Goal: Communication & Community: Answer question/provide support

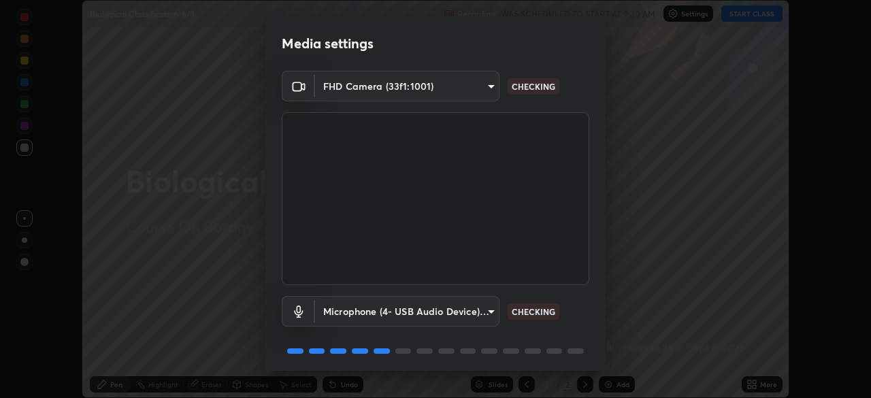
scroll to position [48, 0]
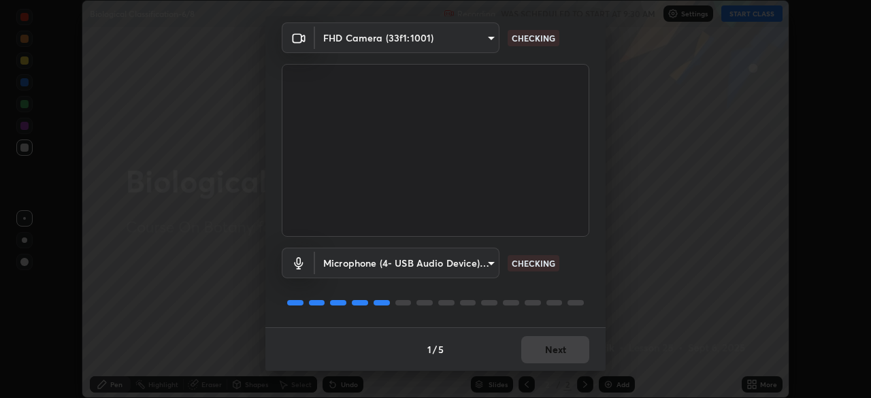
click at [544, 312] on div "Microphone (4- USB Audio Device) (0d8c:0014) 5703aaeb4d0c15cad4948f2b0362dbf3bb…" at bounding box center [436, 282] width 308 height 91
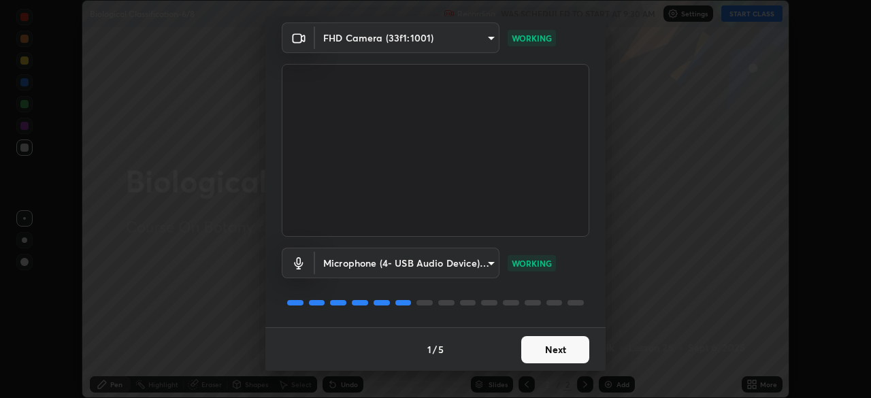
click at [542, 346] on button "Next" at bounding box center [555, 349] width 68 height 27
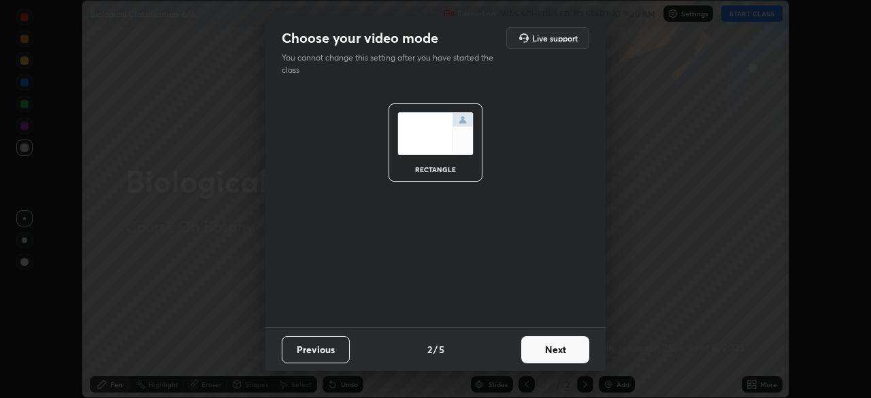
click at [555, 349] on button "Next" at bounding box center [555, 349] width 68 height 27
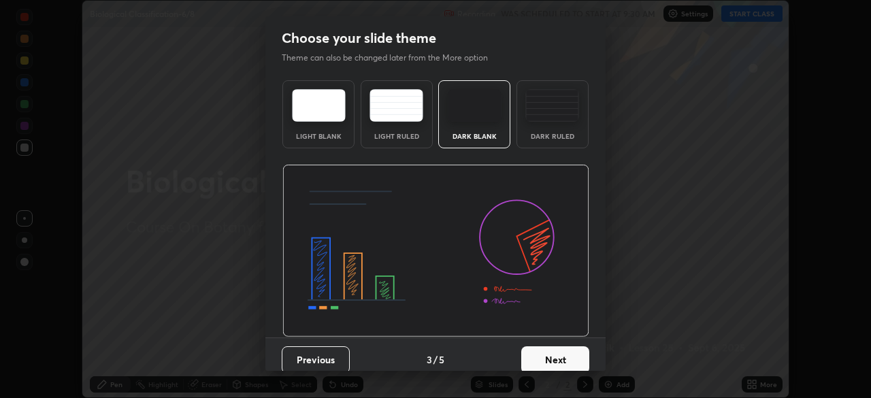
click at [565, 355] on button "Next" at bounding box center [555, 359] width 68 height 27
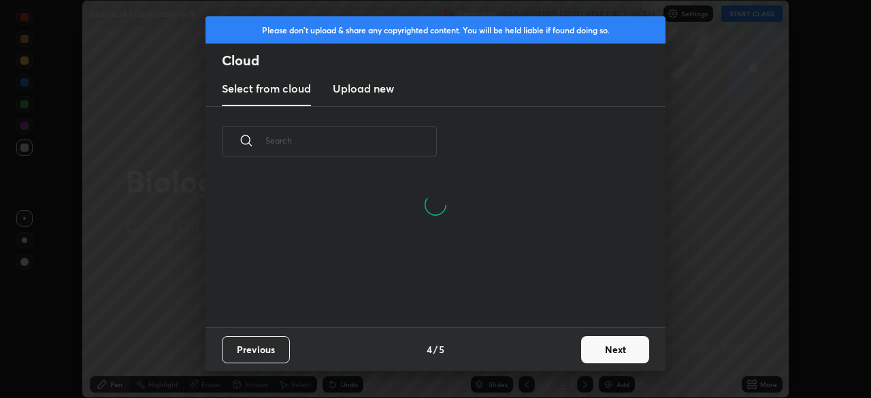
click at [393, 141] on input "text" at bounding box center [350, 141] width 171 height 58
click at [398, 137] on input "text" at bounding box center [350, 141] width 171 height 58
click at [401, 136] on input "text" at bounding box center [350, 141] width 171 height 58
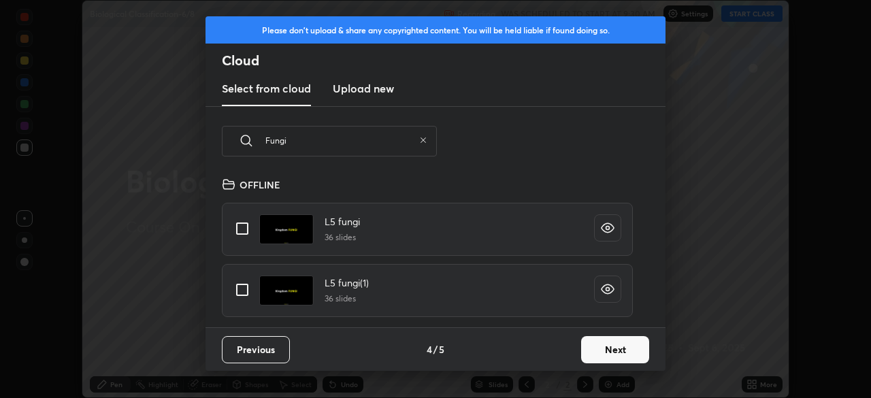
scroll to position [151, 437]
type input "Fungi"
click at [248, 284] on input "grid" at bounding box center [242, 290] width 29 height 29
checkbox input "true"
click at [423, 140] on icon at bounding box center [423, 139] width 5 height 5
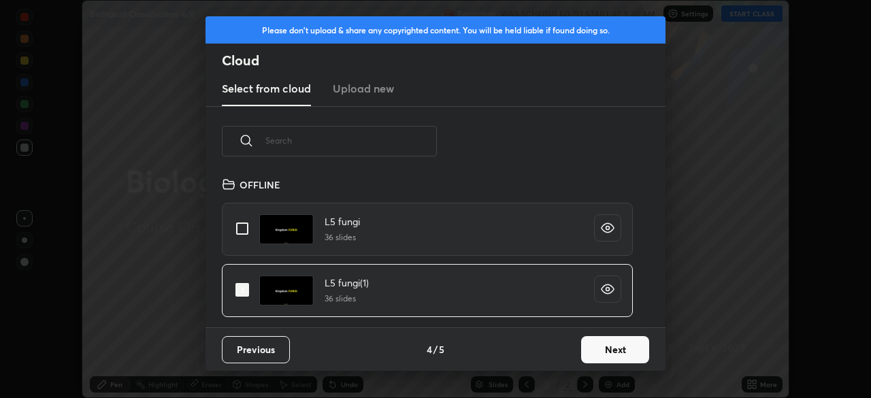
click at [376, 139] on input "text" at bounding box center [350, 141] width 171 height 58
click at [374, 135] on input "text" at bounding box center [350, 141] width 171 height 58
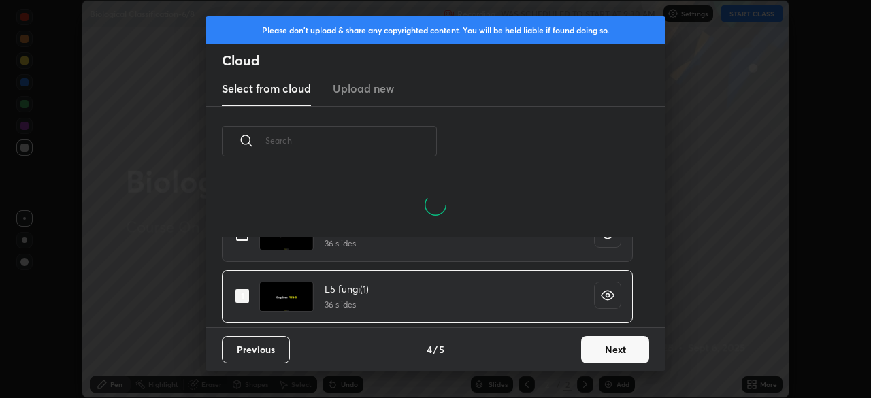
type input "v"
checkbox input "false"
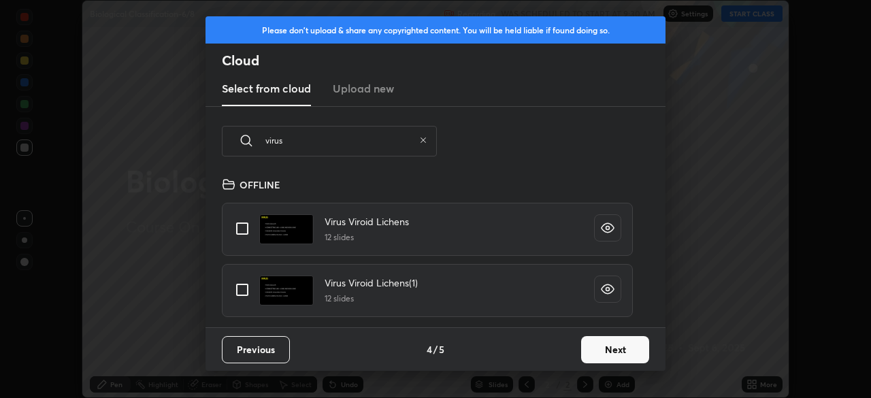
type input "virus"
click at [242, 232] on input "grid" at bounding box center [242, 228] width 29 height 29
checkbox input "true"
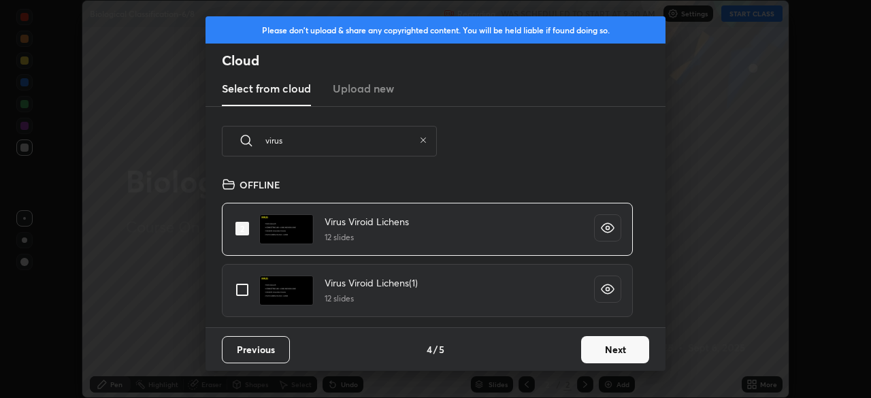
click at [581, 346] on button "Next" at bounding box center [615, 349] width 68 height 27
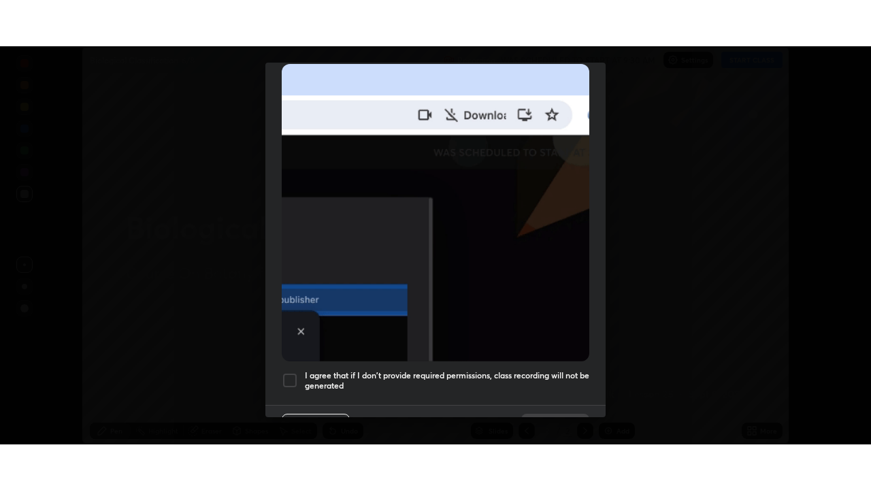
scroll to position [326, 0]
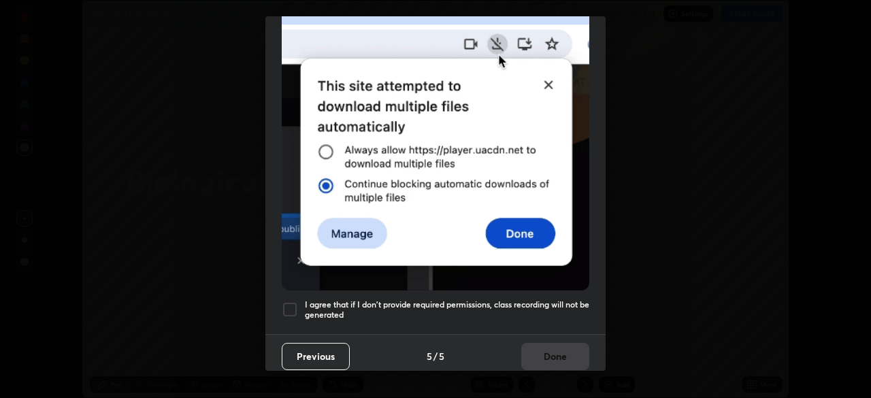
click at [364, 299] on h5 "I agree that if I don't provide required permissions, class recording will not …" at bounding box center [447, 309] width 284 height 21
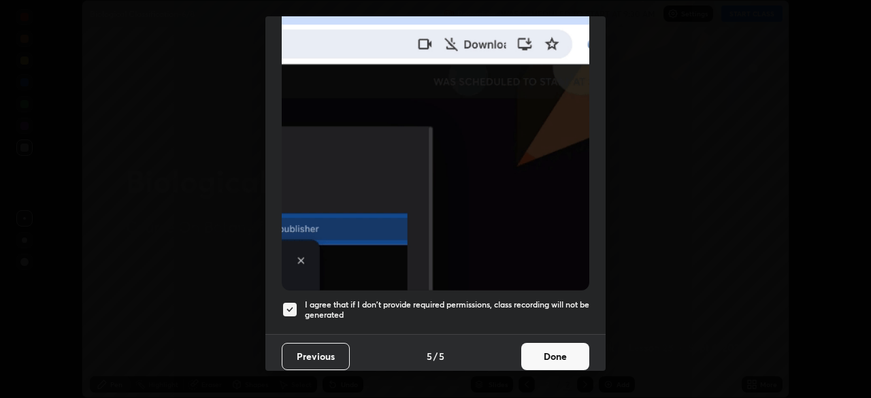
click at [530, 355] on button "Done" at bounding box center [555, 356] width 68 height 27
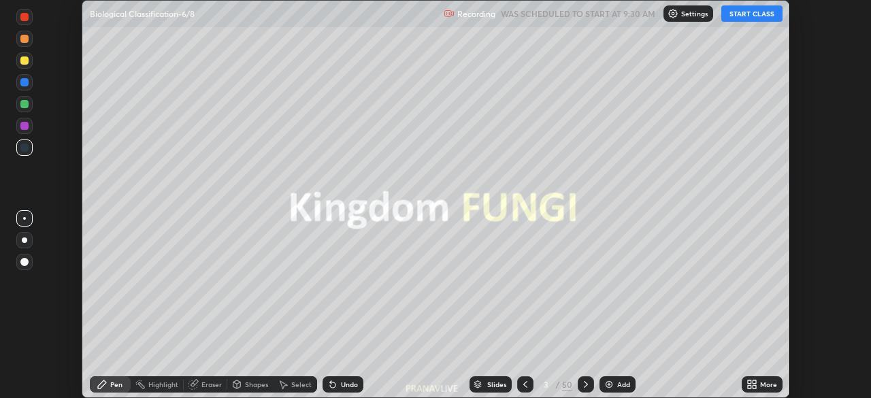
click at [524, 384] on icon at bounding box center [525, 384] width 11 height 11
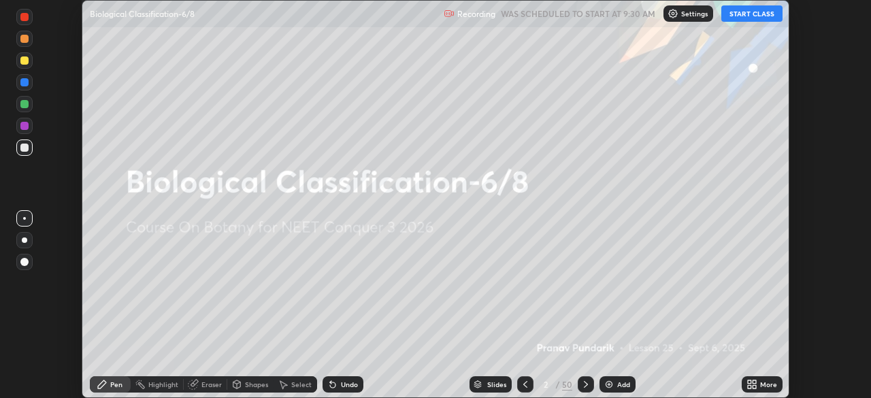
click at [617, 387] on div "Add" at bounding box center [623, 384] width 13 height 7
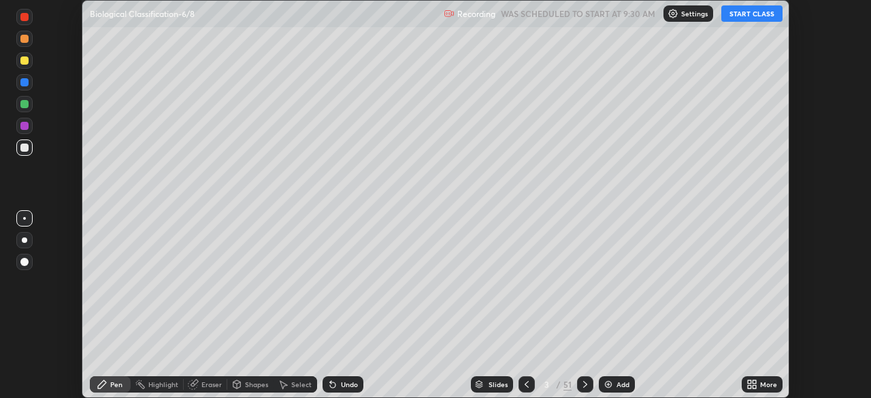
click at [754, 387] on icon at bounding box center [754, 386] width 3 height 3
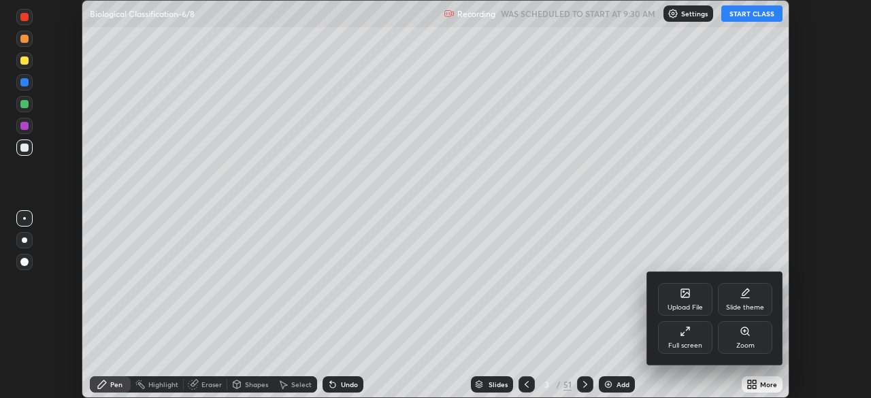
click at [686, 342] on div "Full screen" at bounding box center [685, 345] width 34 height 7
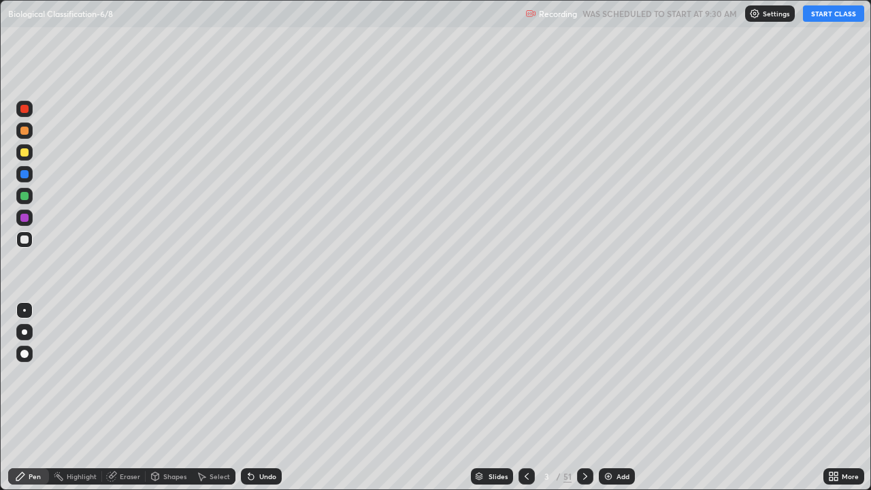
scroll to position [490, 871]
click at [815, 20] on button "START CLASS" at bounding box center [833, 13] width 61 height 16
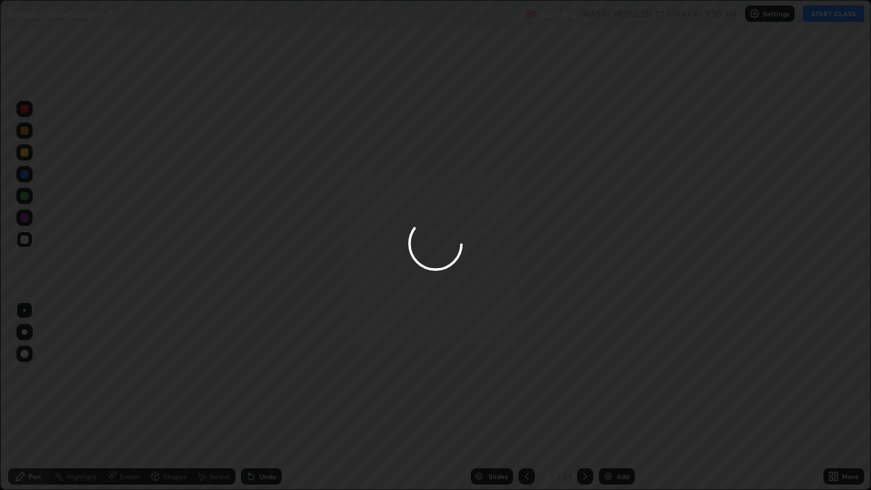
click at [732, 87] on div at bounding box center [435, 245] width 871 height 490
click at [723, 93] on div at bounding box center [435, 245] width 871 height 490
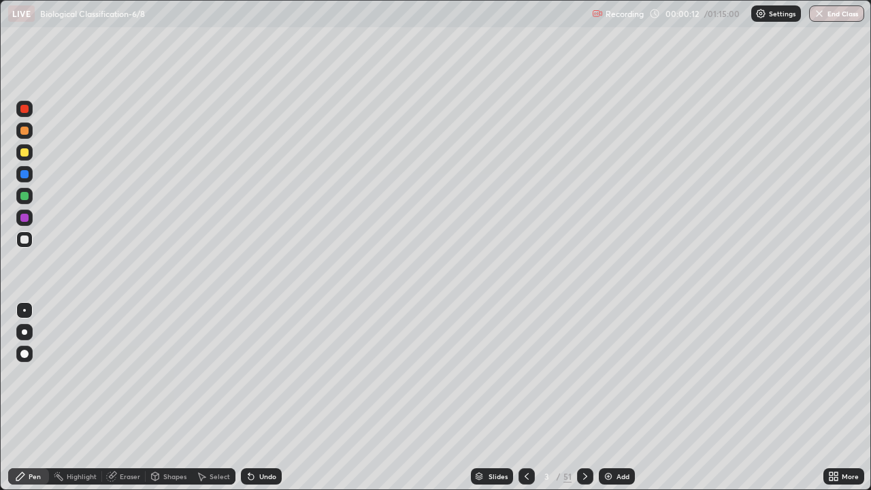
click at [25, 331] on div at bounding box center [24, 331] width 5 height 5
click at [20, 154] on div at bounding box center [24, 152] width 8 height 8
click at [616, 397] on div "Add" at bounding box center [617, 476] width 36 height 16
click at [126, 397] on div "Eraser" at bounding box center [130, 476] width 20 height 7
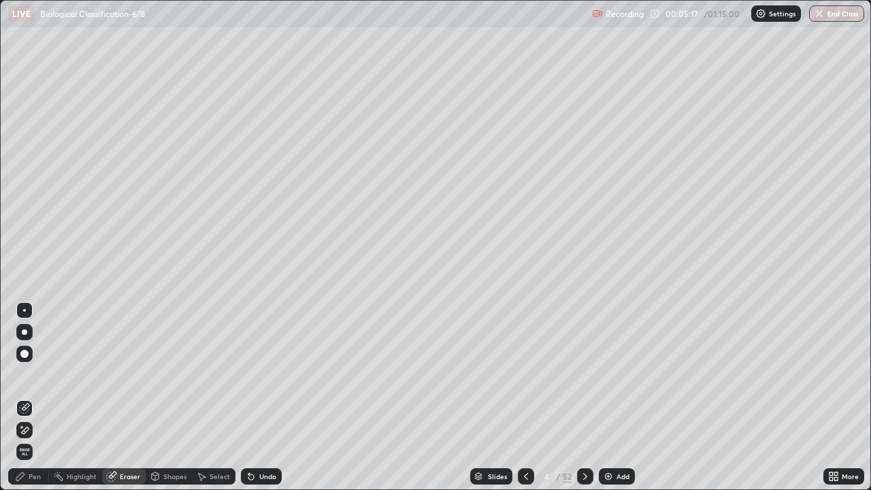
click at [24, 397] on span "Erase all" at bounding box center [24, 452] width 15 height 8
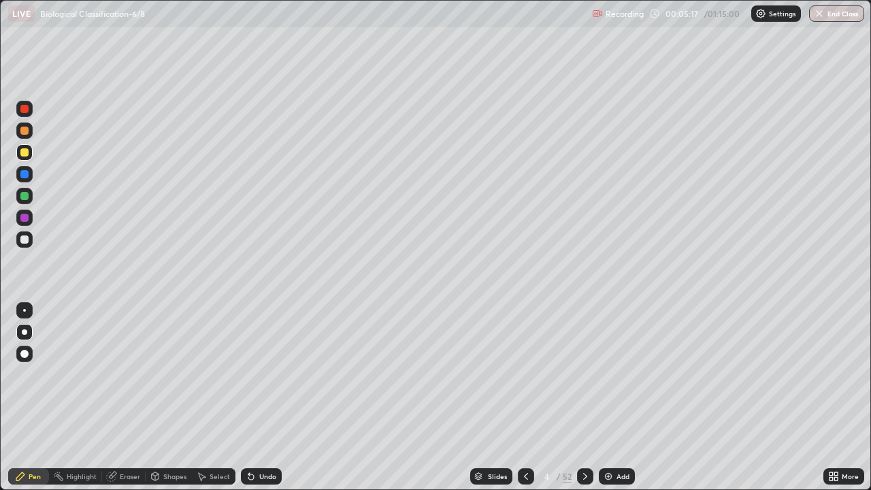
click at [25, 397] on icon at bounding box center [20, 476] width 11 height 11
click at [617, 397] on div "Add" at bounding box center [623, 476] width 13 height 7
click at [267, 397] on div "Undo" at bounding box center [267, 476] width 17 height 7
click at [27, 243] on div at bounding box center [24, 239] width 16 height 16
click at [32, 202] on div at bounding box center [24, 196] width 16 height 22
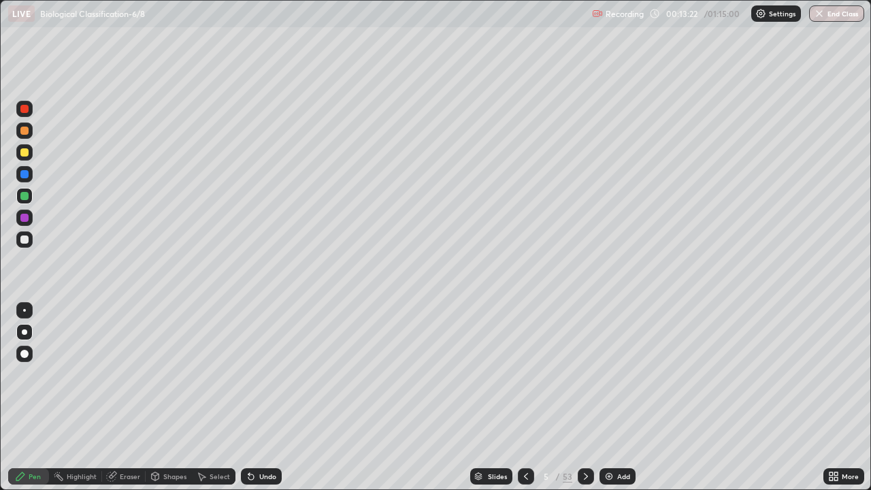
click at [776, 16] on p "Settings" at bounding box center [782, 13] width 27 height 7
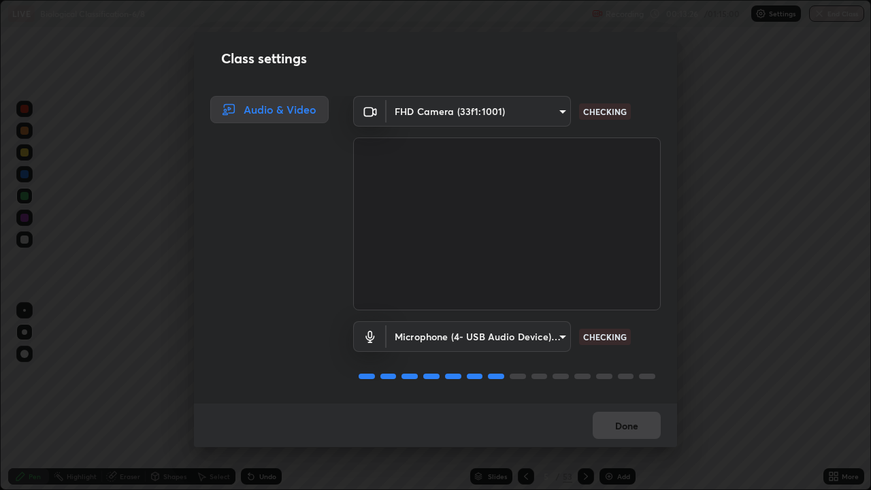
scroll to position [1, 0]
click at [635, 397] on button "Done" at bounding box center [627, 425] width 68 height 27
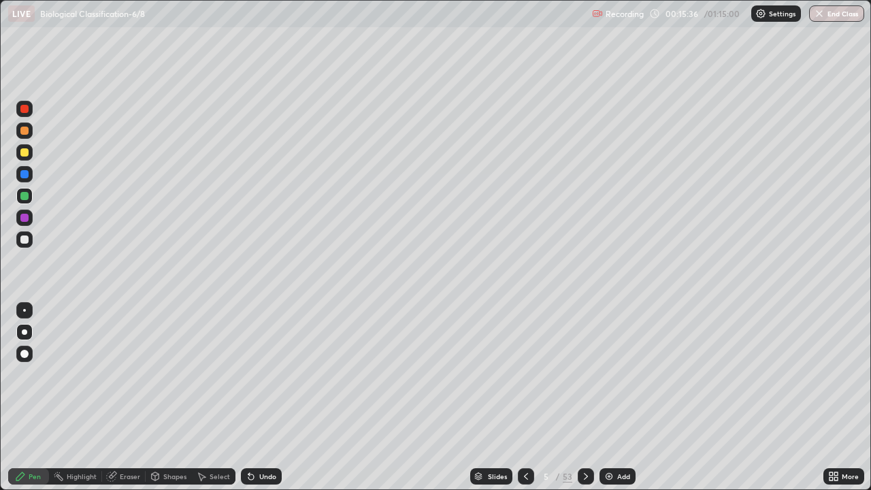
click at [477, 397] on icon at bounding box center [478, 479] width 7 height 2
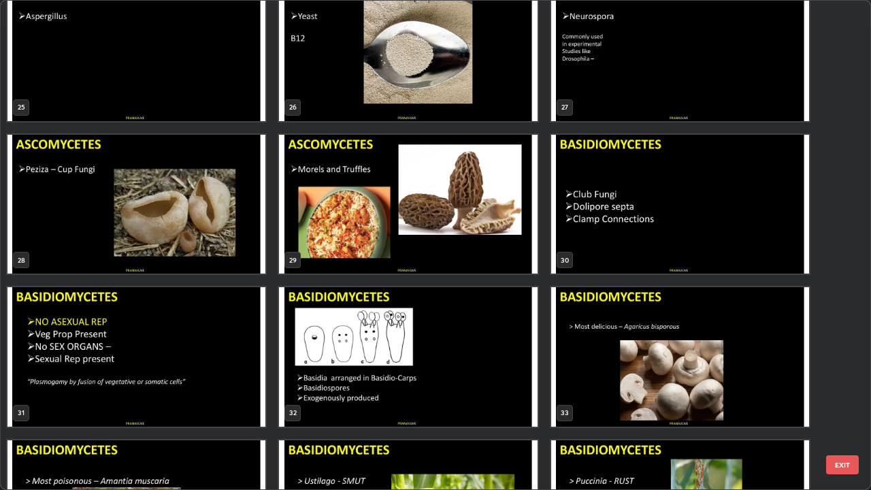
scroll to position [1282, 0]
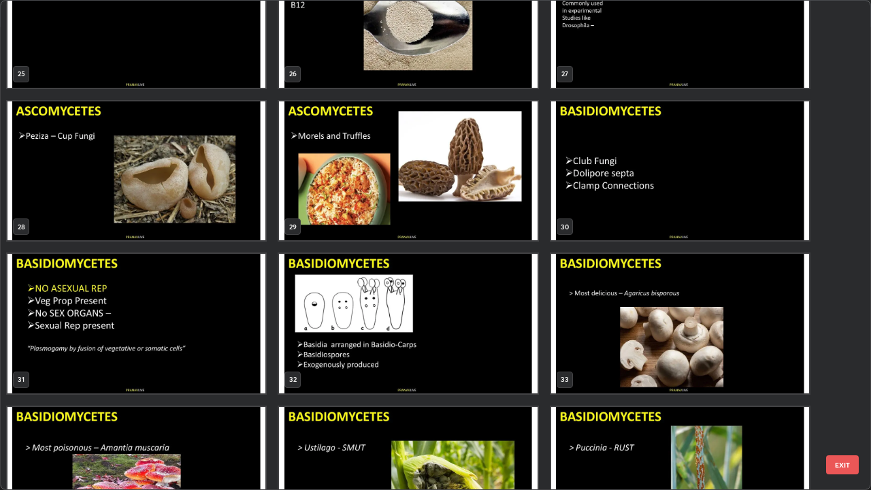
click at [257, 255] on img "grid" at bounding box center [136, 324] width 258 height 140
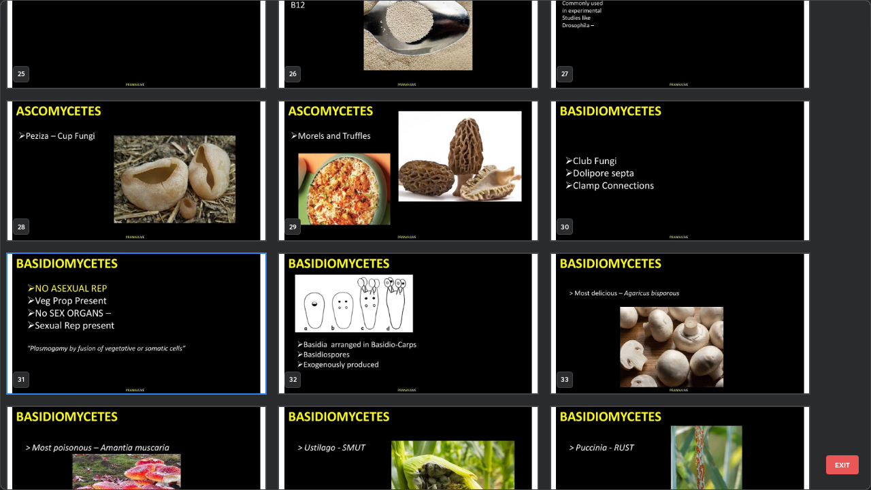
scroll to position [1292, 0]
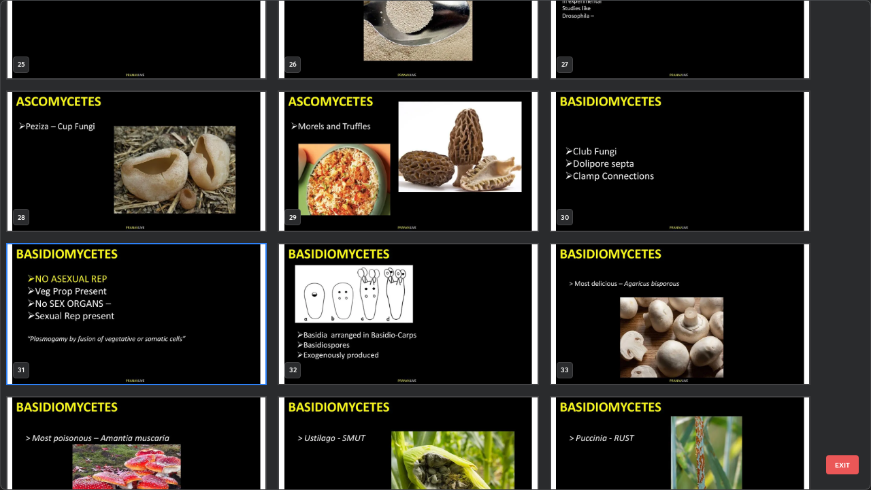
click at [378, 208] on img "grid" at bounding box center [408, 162] width 258 height 140
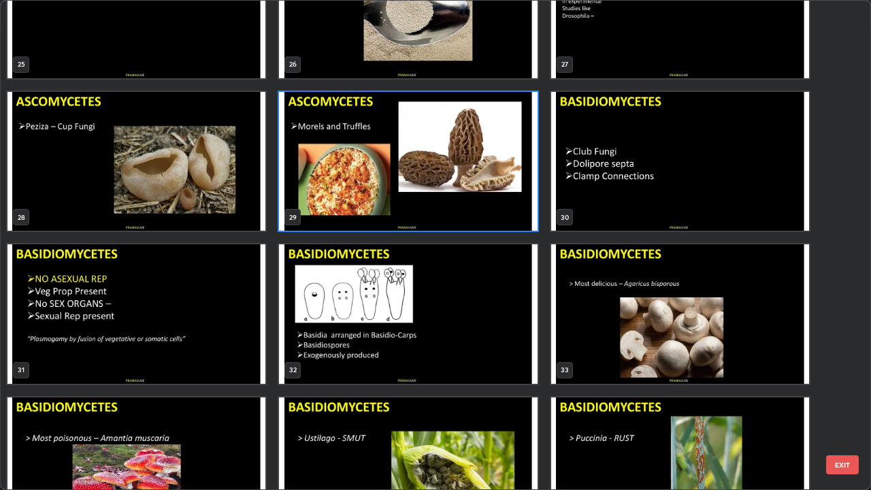
click at [378, 208] on img "grid" at bounding box center [408, 162] width 258 height 140
click at [380, 210] on img "grid" at bounding box center [408, 162] width 258 height 140
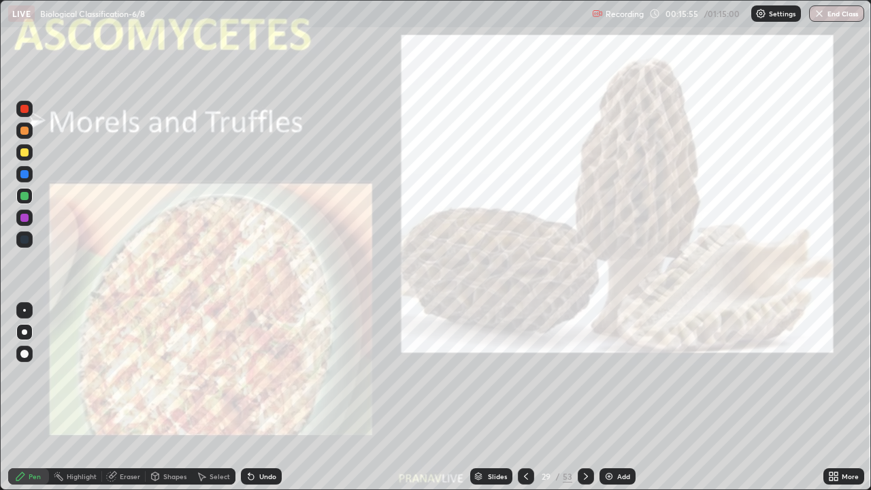
click at [611, 397] on img at bounding box center [609, 476] width 11 height 11
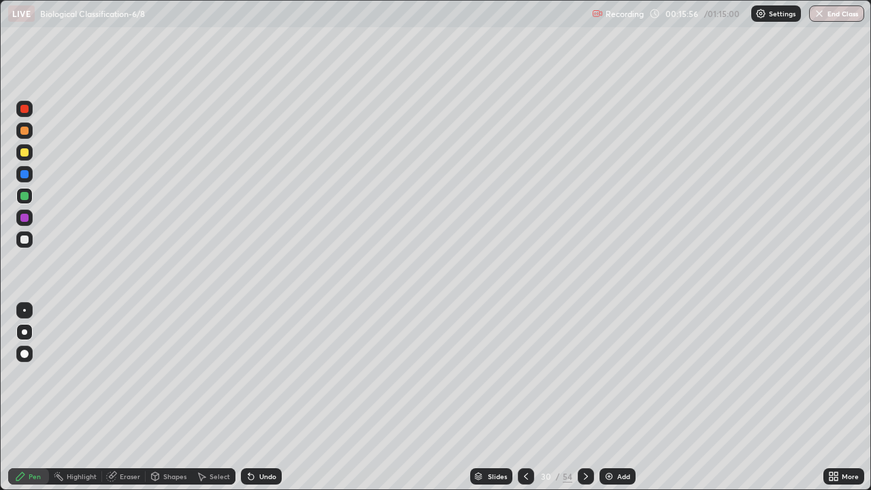
click at [27, 151] on div at bounding box center [24, 152] width 8 height 8
click at [24, 155] on div at bounding box center [24, 152] width 8 height 8
click at [127, 397] on div "Eraser" at bounding box center [130, 476] width 20 height 7
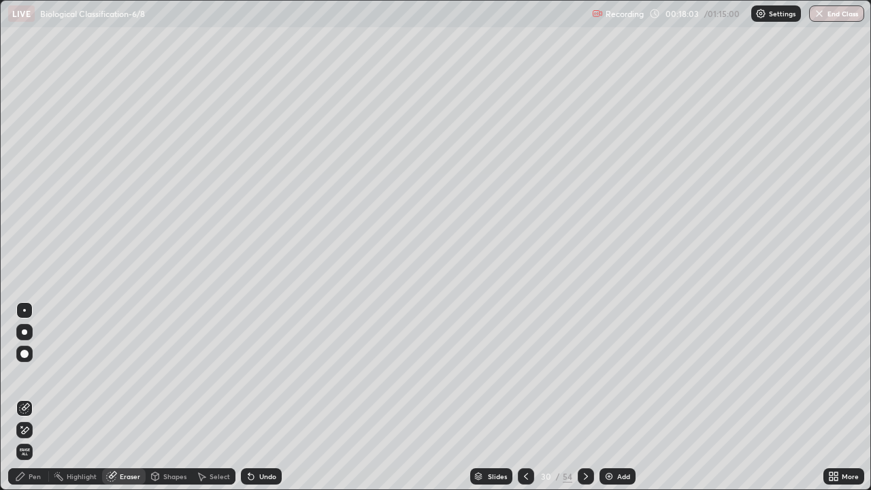
click at [25, 397] on icon at bounding box center [24, 408] width 11 height 11
click at [265, 397] on div "Undo" at bounding box center [267, 476] width 17 height 7
click at [39, 397] on div "Pen" at bounding box center [28, 476] width 41 height 16
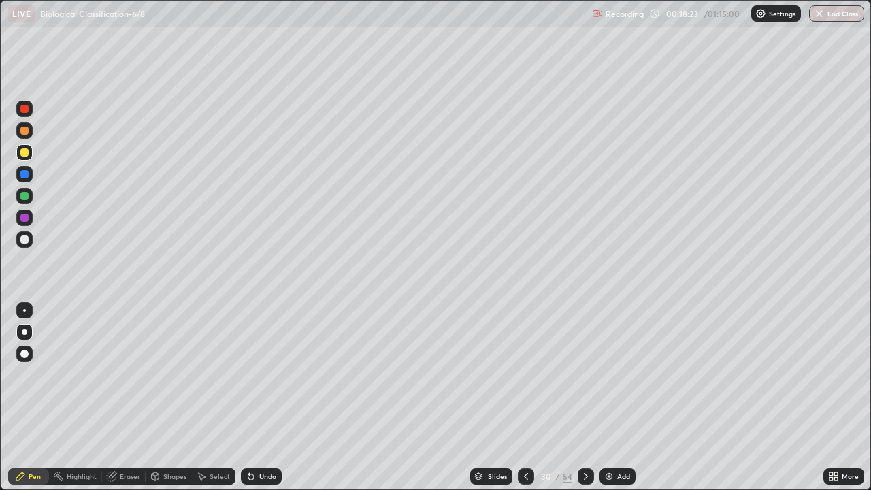
click at [122, 397] on div "Eraser" at bounding box center [130, 476] width 20 height 7
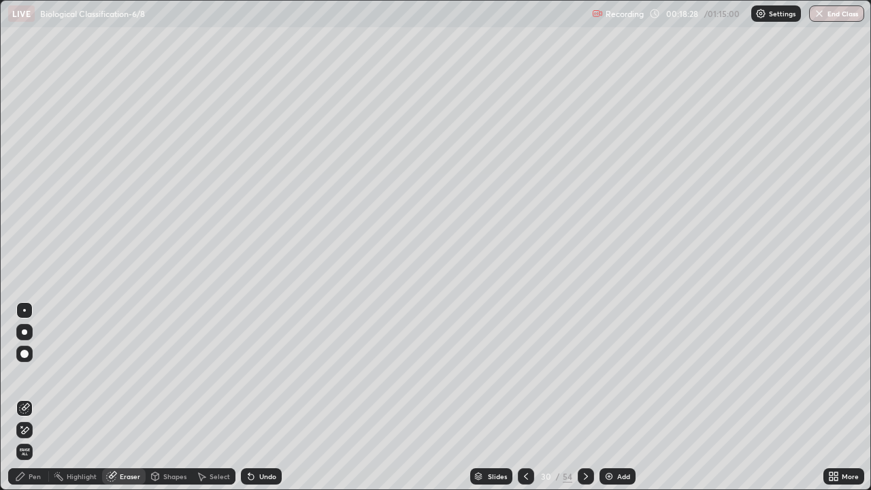
click at [33, 397] on div "Pen" at bounding box center [35, 476] width 12 height 7
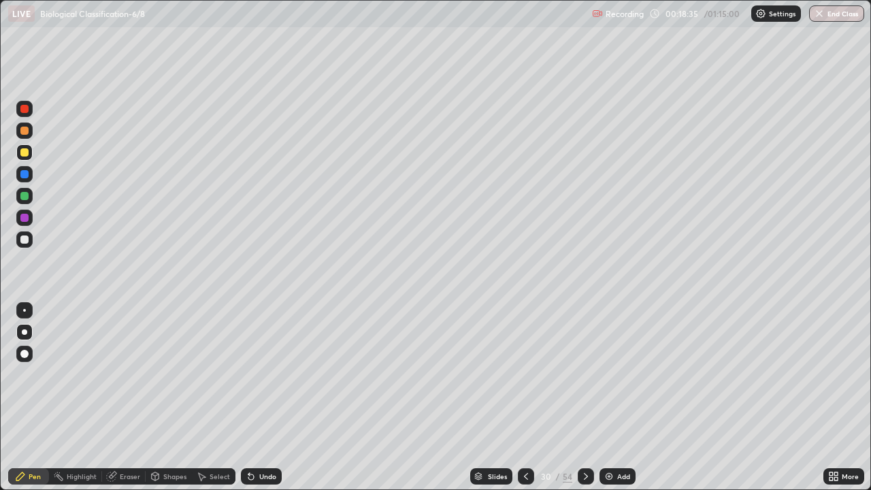
click at [22, 244] on div at bounding box center [24, 239] width 16 height 16
click at [135, 397] on div "Eraser" at bounding box center [130, 476] width 20 height 7
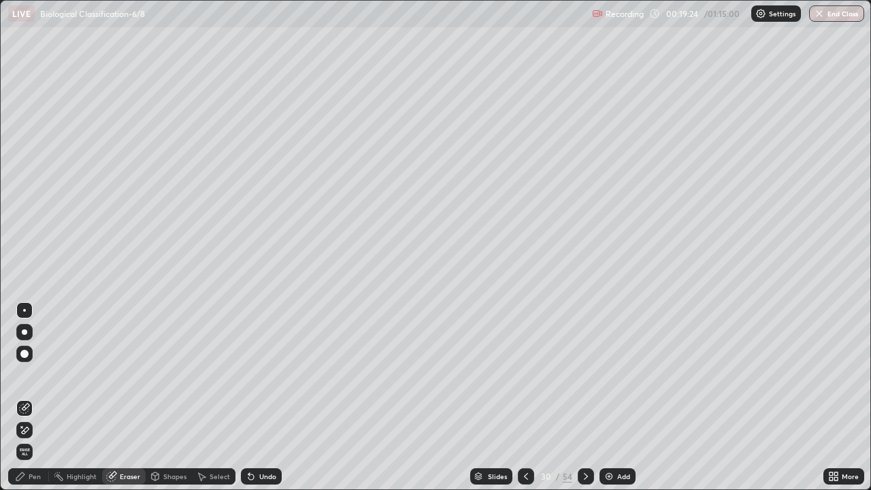
click at [24, 397] on span "Erase all" at bounding box center [24, 452] width 15 height 8
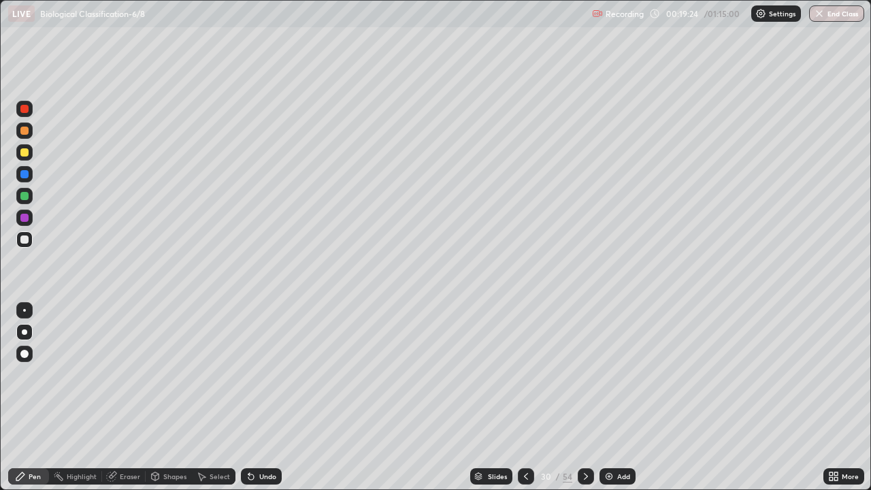
click at [22, 397] on div "Pen" at bounding box center [28, 476] width 41 height 16
click at [28, 150] on div at bounding box center [24, 152] width 8 height 8
click at [269, 397] on div "Undo" at bounding box center [267, 476] width 17 height 7
click at [23, 244] on div at bounding box center [24, 239] width 16 height 16
click at [19, 244] on div at bounding box center [24, 239] width 16 height 16
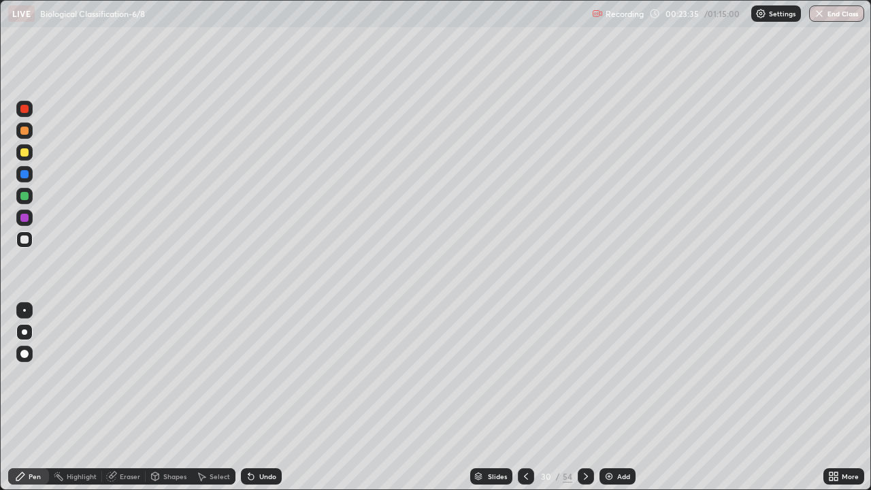
click at [500, 397] on div "Slides" at bounding box center [497, 476] width 19 height 7
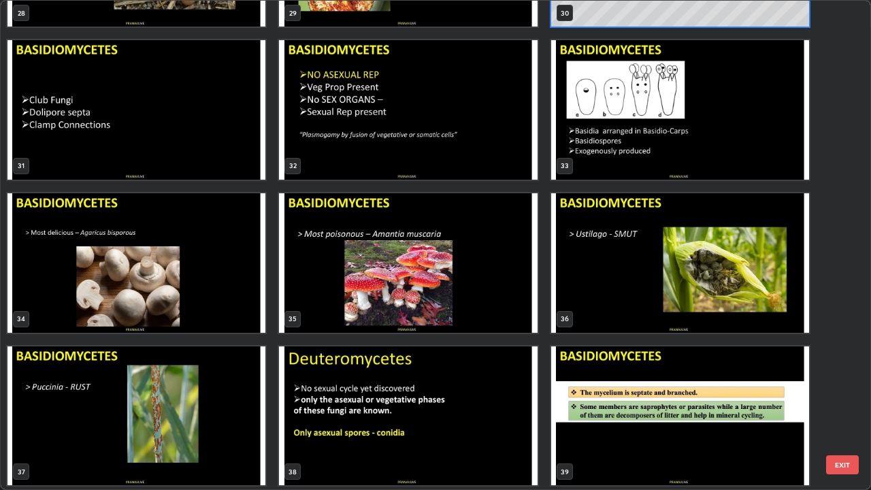
scroll to position [1497, 0]
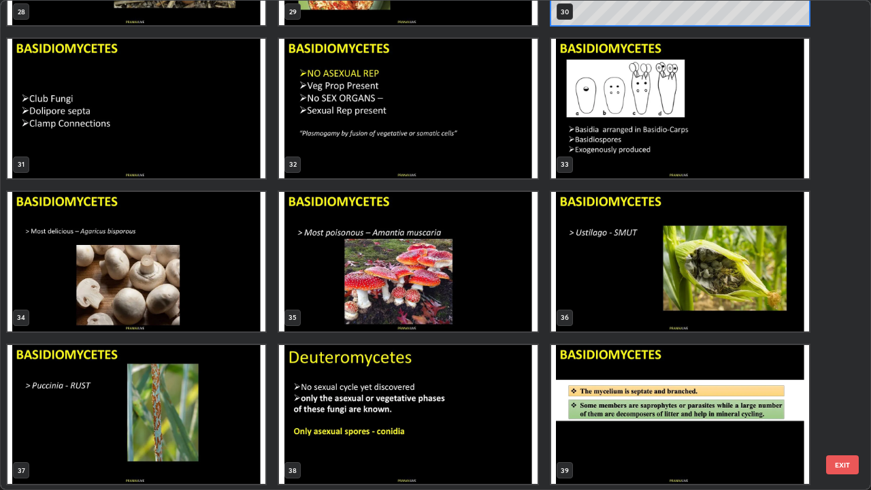
click at [250, 295] on img "grid" at bounding box center [136, 262] width 258 height 140
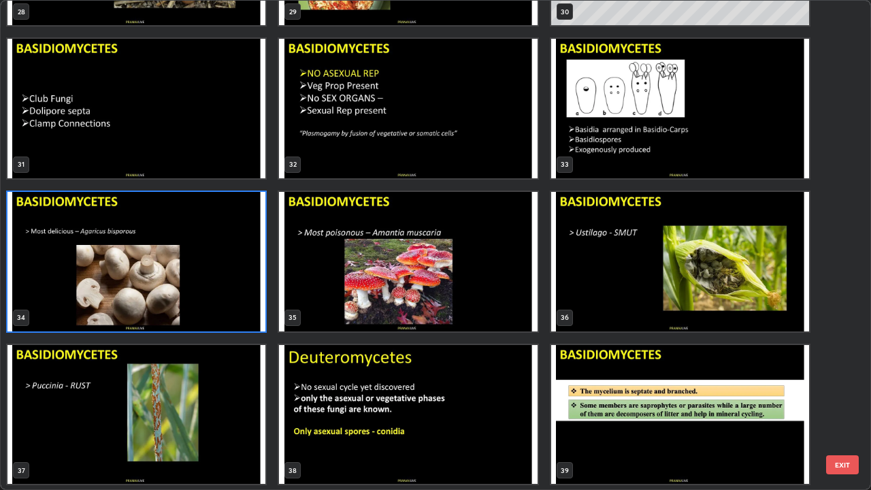
click at [252, 291] on img "grid" at bounding box center [136, 262] width 258 height 140
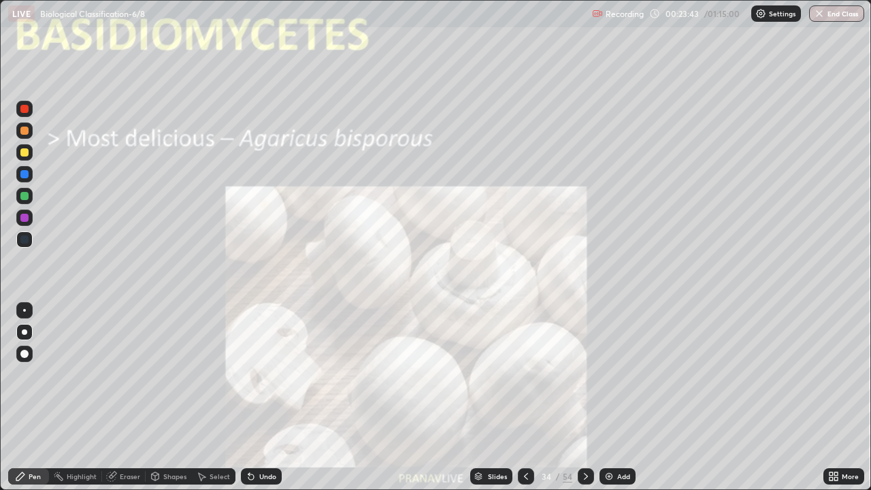
click at [252, 291] on img "grid" at bounding box center [136, 262] width 258 height 140
click at [582, 397] on icon at bounding box center [585, 476] width 11 height 11
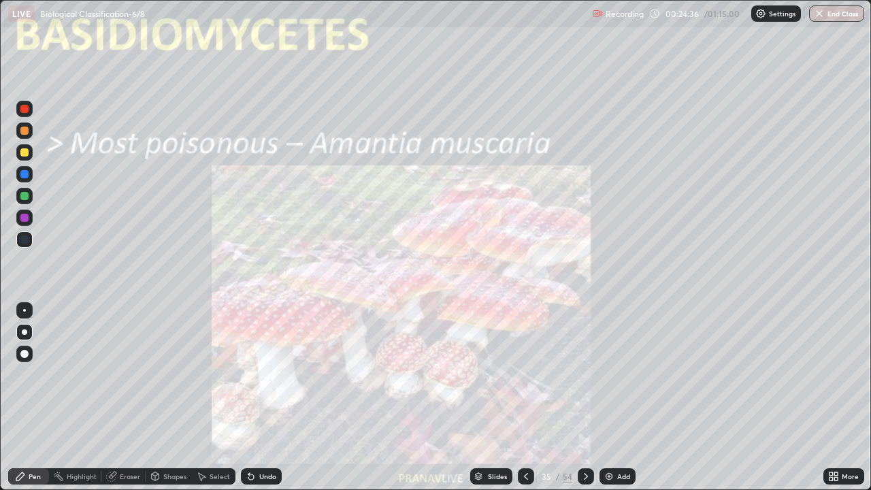
click at [831, 397] on icon at bounding box center [831, 473] width 3 height 3
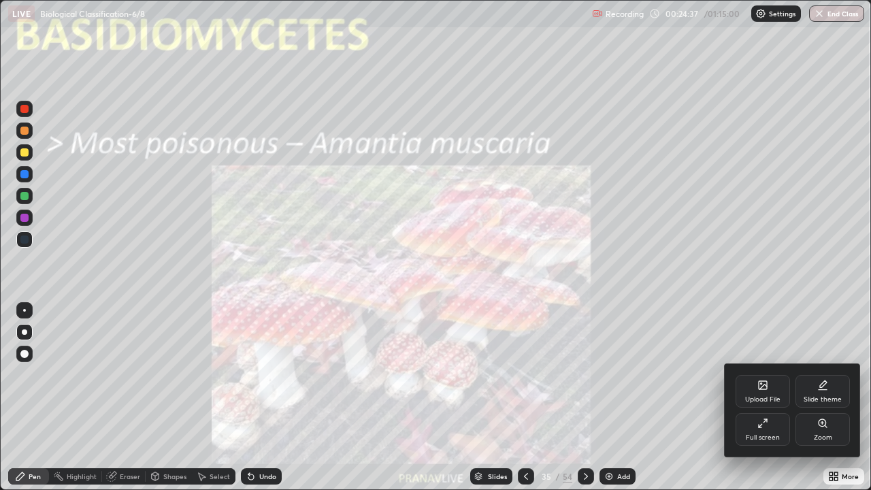
click at [824, 397] on div "Zoom" at bounding box center [822, 429] width 54 height 33
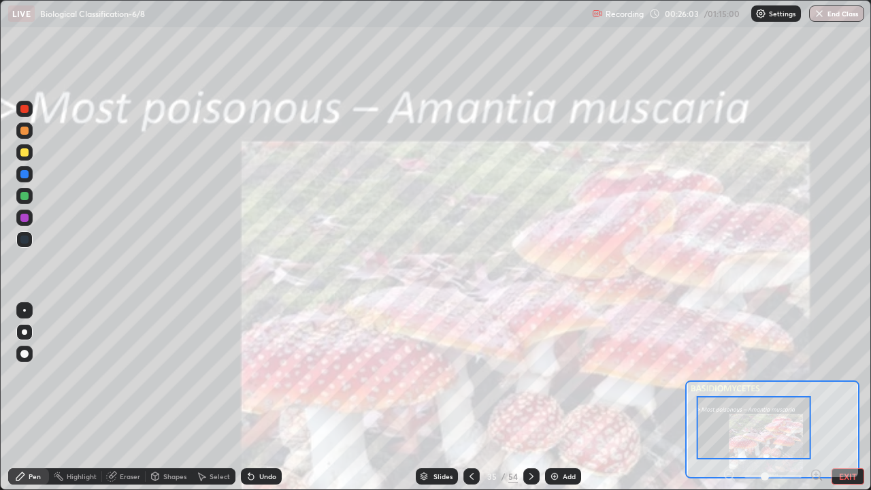
click at [528, 397] on icon at bounding box center [531, 476] width 11 height 11
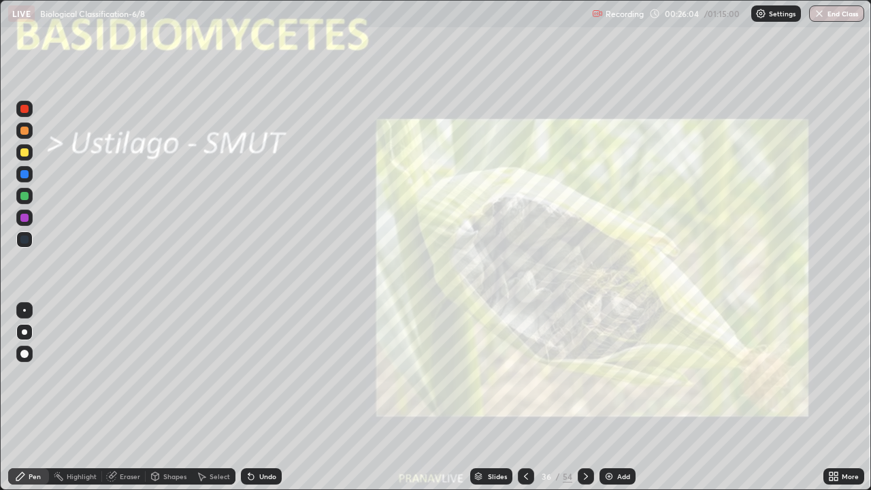
click at [831, 397] on icon at bounding box center [831, 473] width 3 height 3
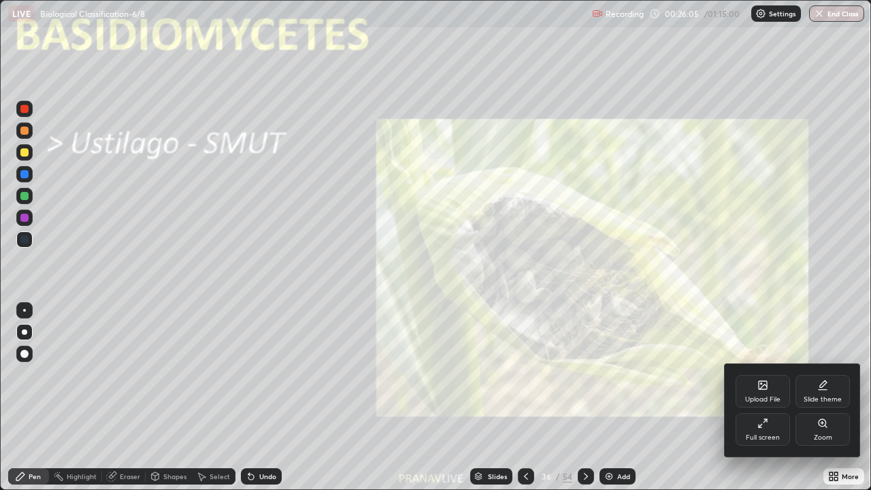
click at [819, 397] on div "Zoom" at bounding box center [823, 437] width 18 height 7
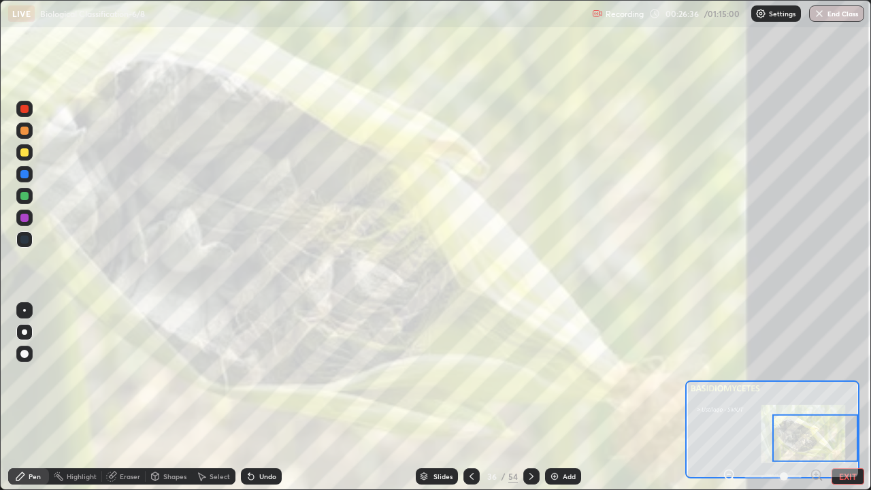
click at [523, 397] on div at bounding box center [531, 476] width 16 height 16
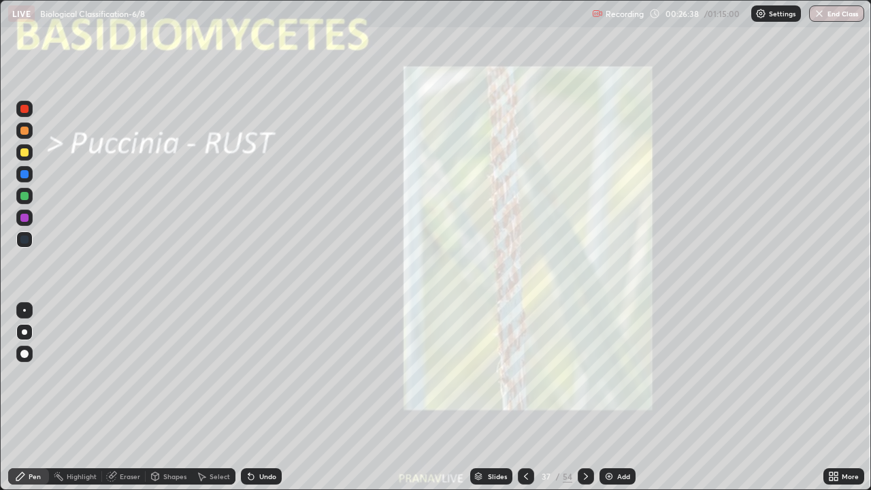
click at [842, 397] on div "More" at bounding box center [850, 476] width 17 height 7
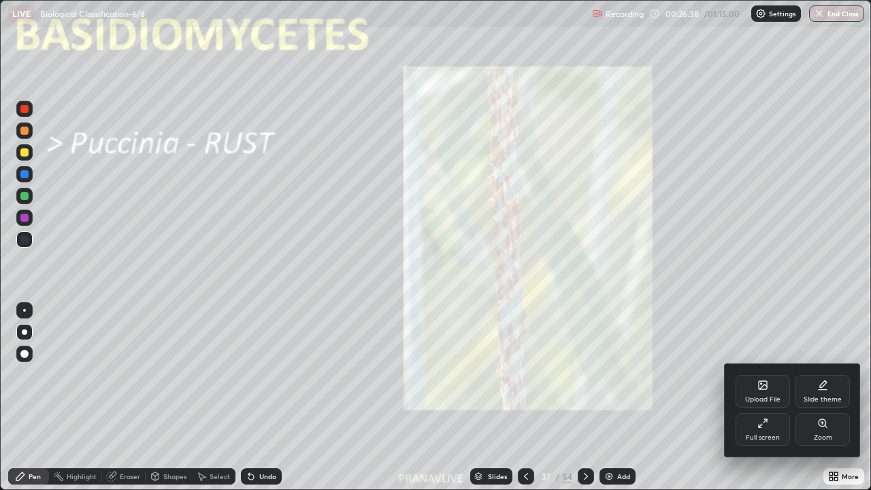
click at [823, 397] on div "Zoom" at bounding box center [823, 437] width 18 height 7
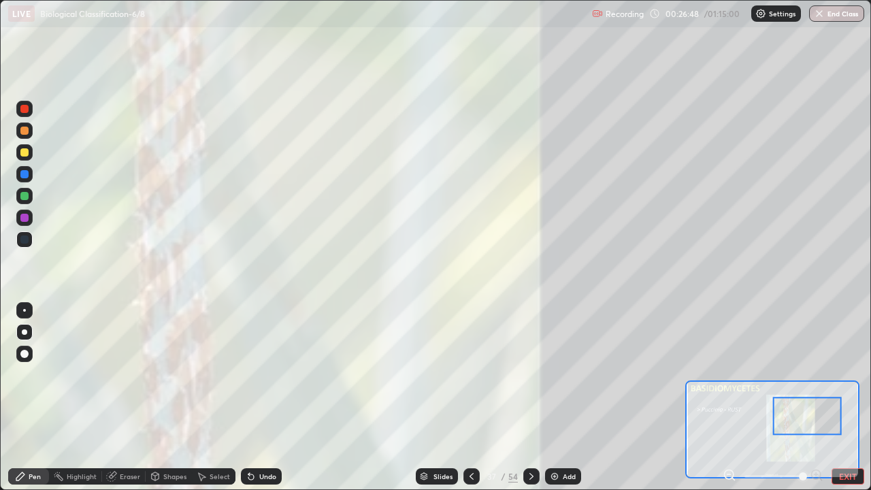
click at [855, 397] on button "EXIT" at bounding box center [848, 476] width 33 height 16
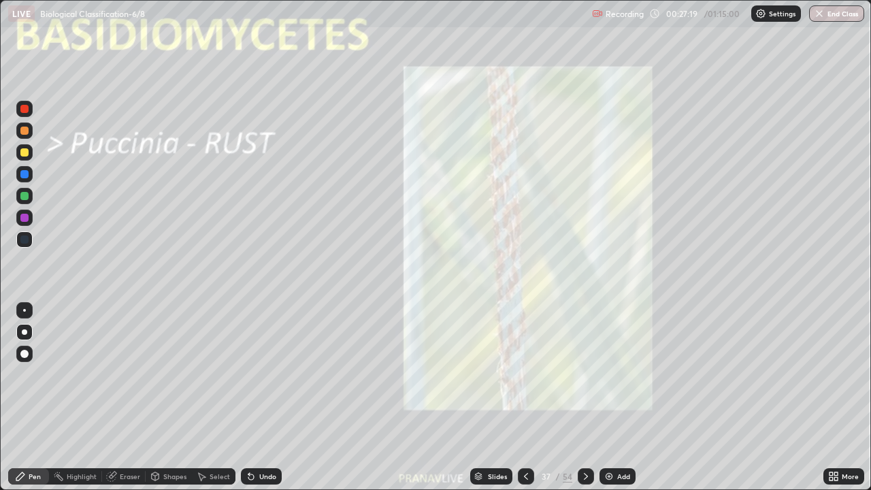
click at [490, 397] on div "Slides" at bounding box center [497, 476] width 19 height 7
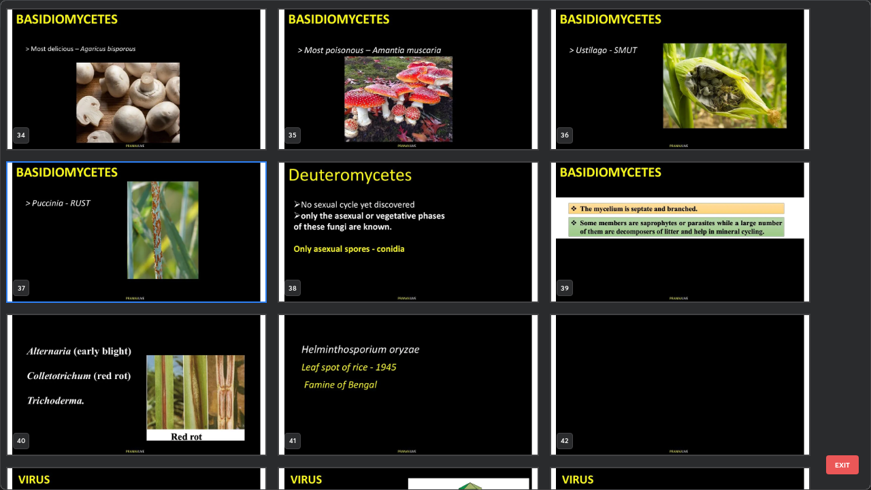
scroll to position [1688, 0]
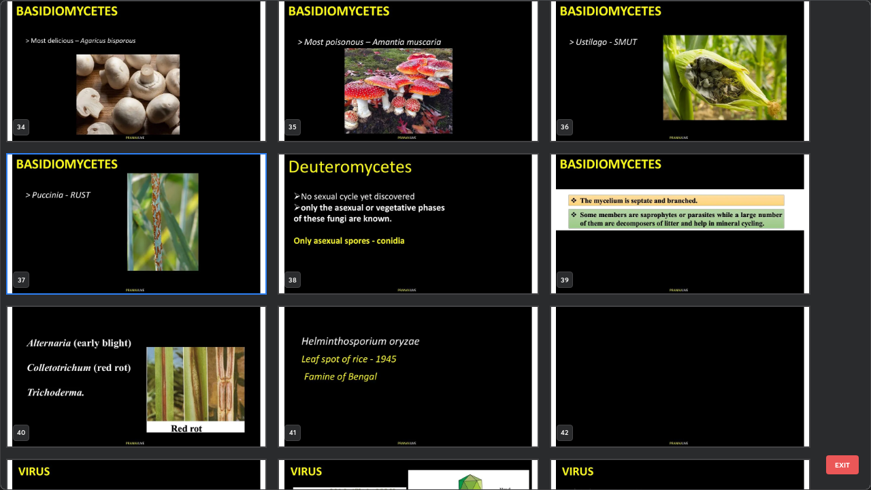
click at [237, 347] on img "grid" at bounding box center [136, 377] width 258 height 140
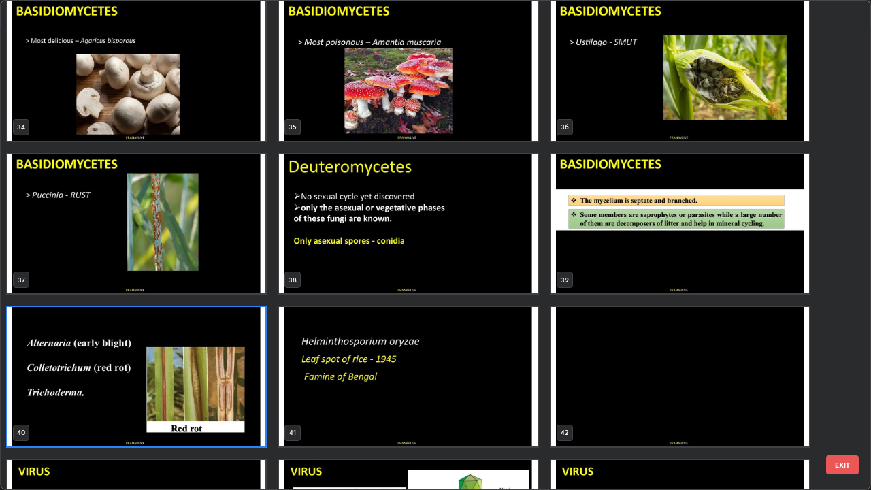
click at [237, 350] on img "grid" at bounding box center [136, 377] width 258 height 140
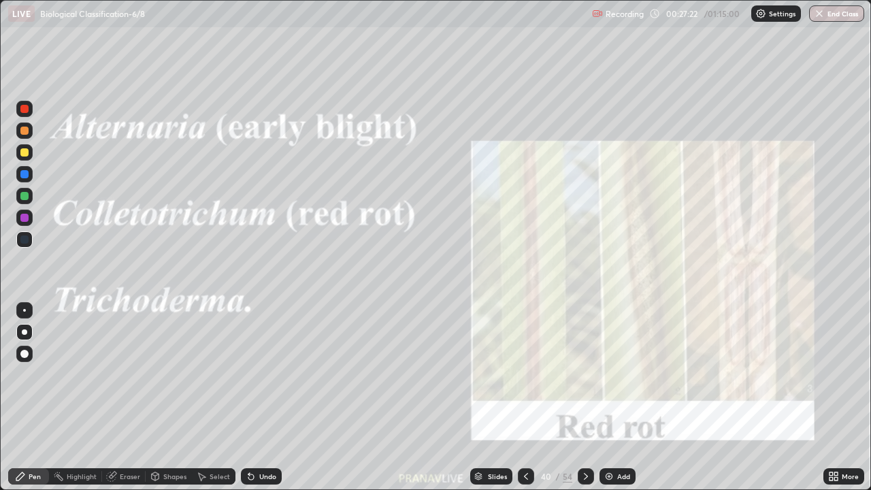
click at [238, 348] on img "grid" at bounding box center [136, 377] width 258 height 140
click at [238, 344] on img "grid" at bounding box center [136, 377] width 258 height 140
click at [842, 397] on div "More" at bounding box center [850, 476] width 17 height 7
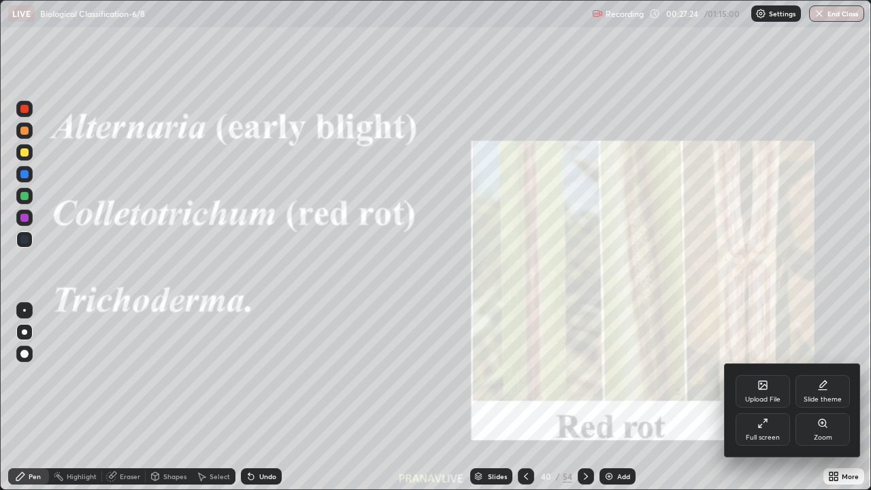
click at [825, 397] on div "Zoom" at bounding box center [823, 437] width 18 height 7
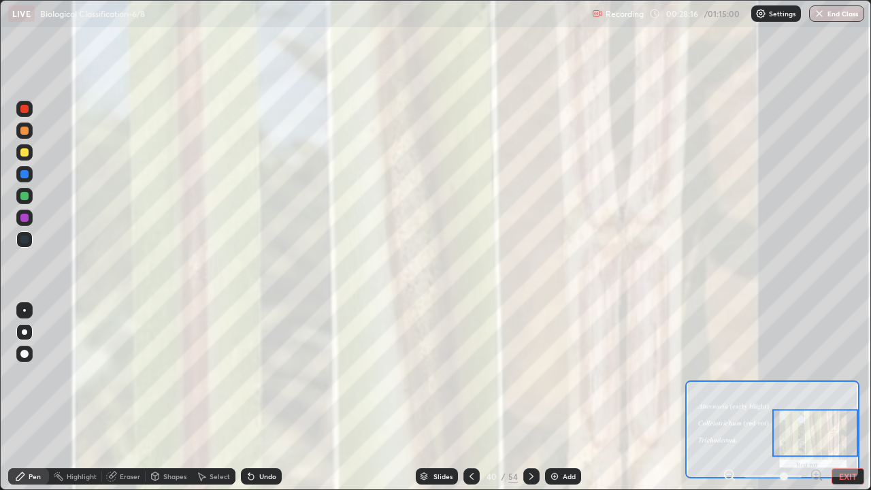
click at [440, 397] on div "Slides" at bounding box center [442, 476] width 19 height 7
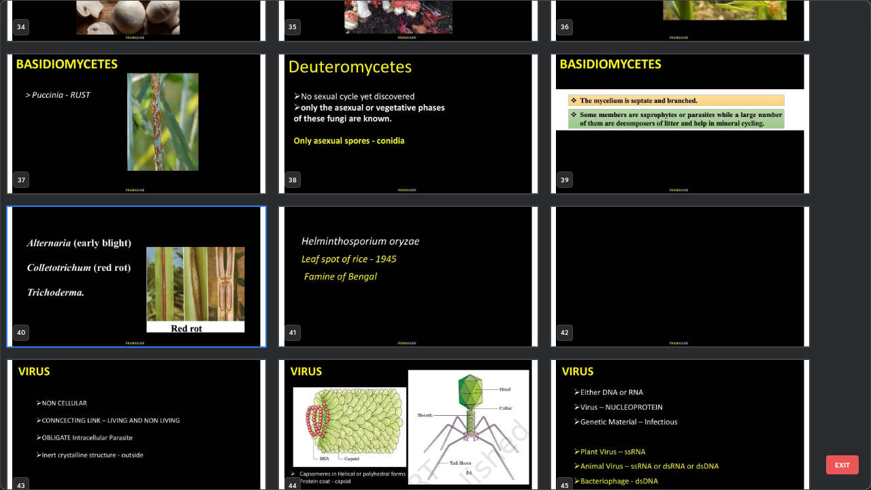
scroll to position [1788, 0]
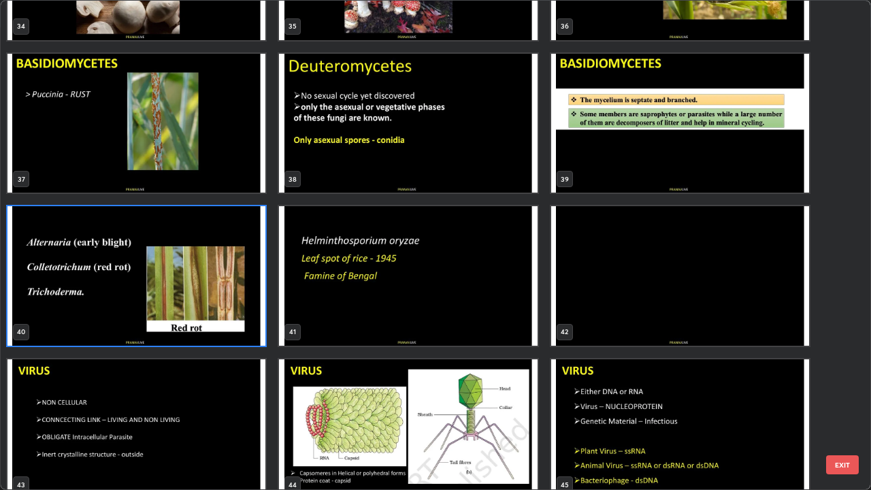
click at [246, 290] on img "grid" at bounding box center [136, 276] width 258 height 140
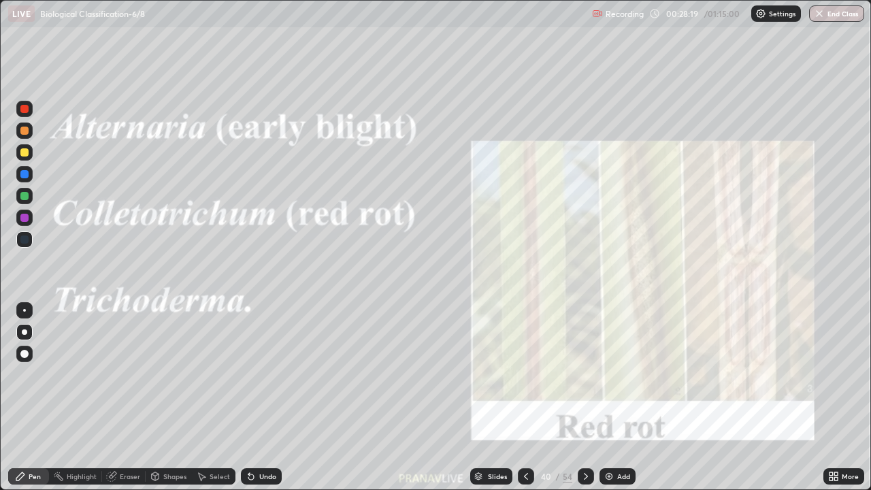
click at [246, 295] on img "grid" at bounding box center [136, 276] width 258 height 140
click at [832, 397] on icon at bounding box center [831, 473] width 3 height 3
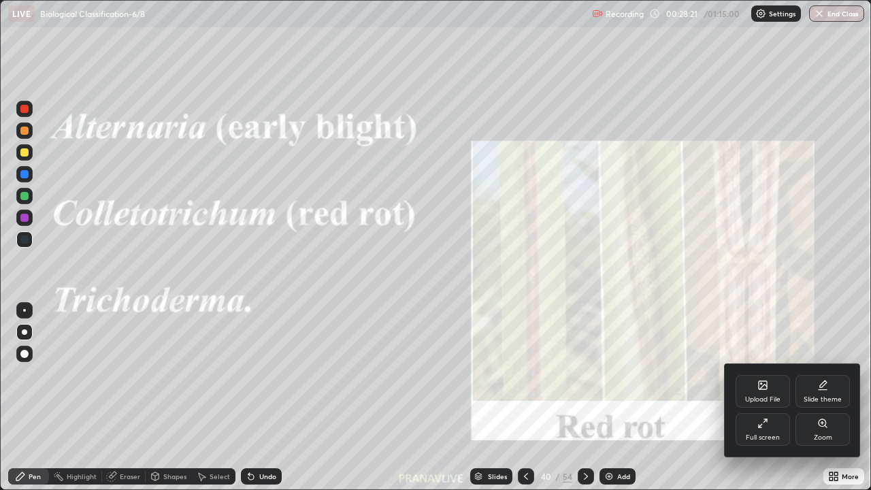
click at [823, 397] on div "Zoom" at bounding box center [823, 437] width 18 height 7
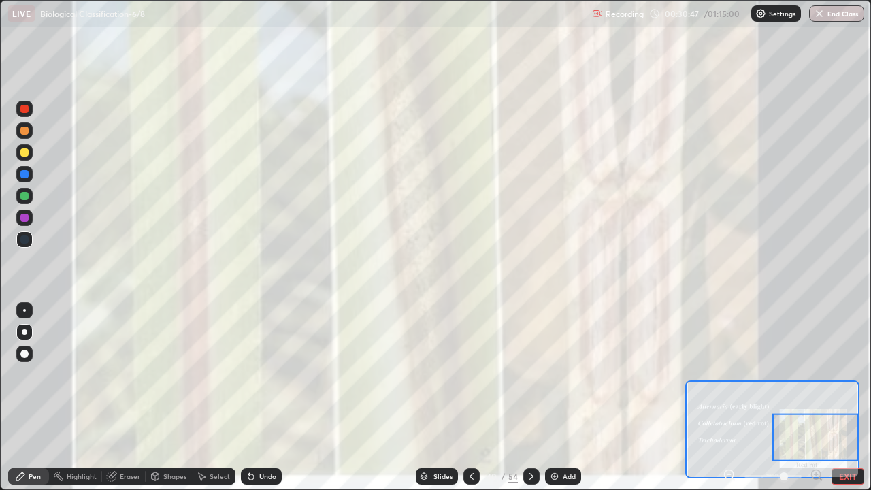
click at [856, 397] on button "EXIT" at bounding box center [848, 476] width 33 height 16
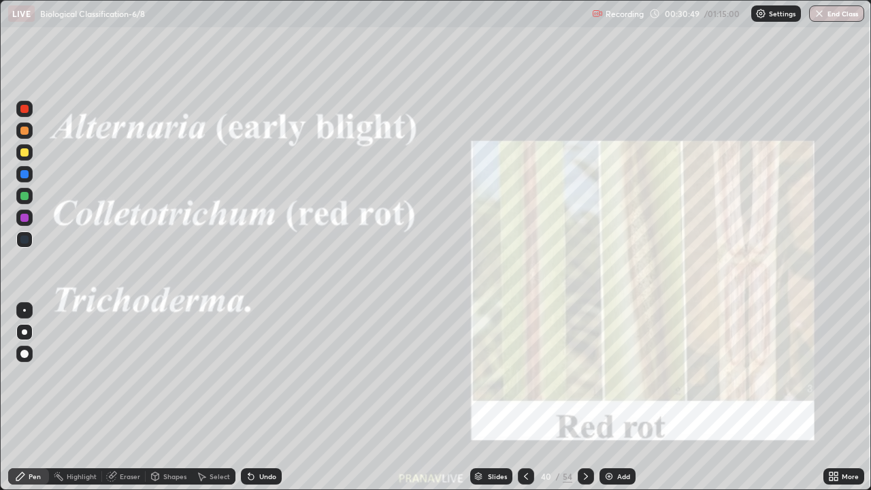
click at [27, 196] on div at bounding box center [24, 196] width 8 height 8
click at [582, 397] on icon at bounding box center [585, 476] width 11 height 11
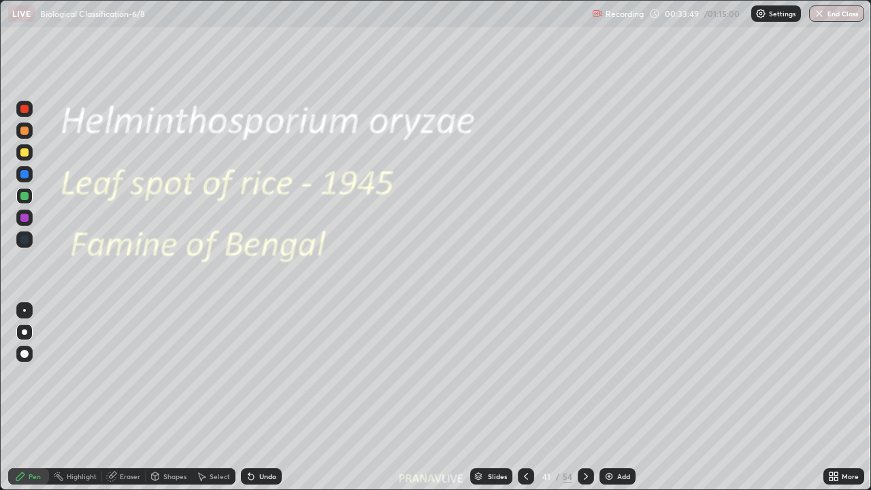
click at [25, 146] on div at bounding box center [24, 152] width 16 height 16
click at [613, 397] on div "Add" at bounding box center [618, 476] width 36 height 16
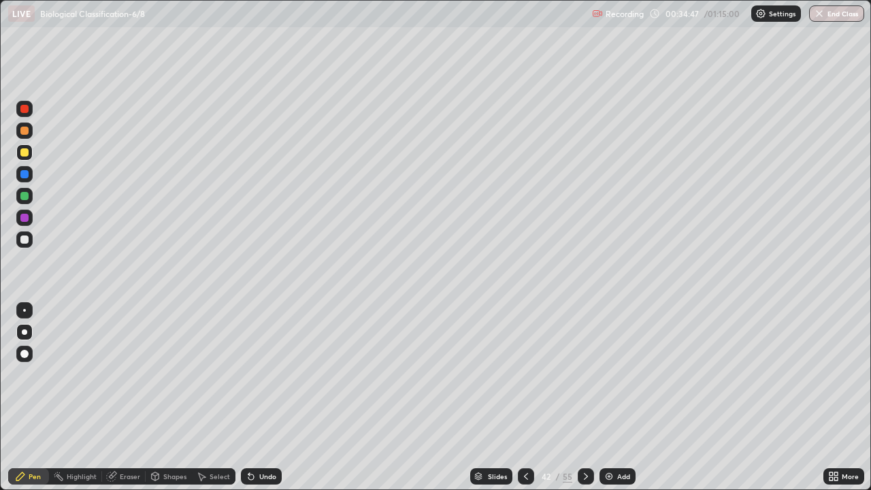
click at [525, 397] on icon at bounding box center [526, 476] width 11 height 11
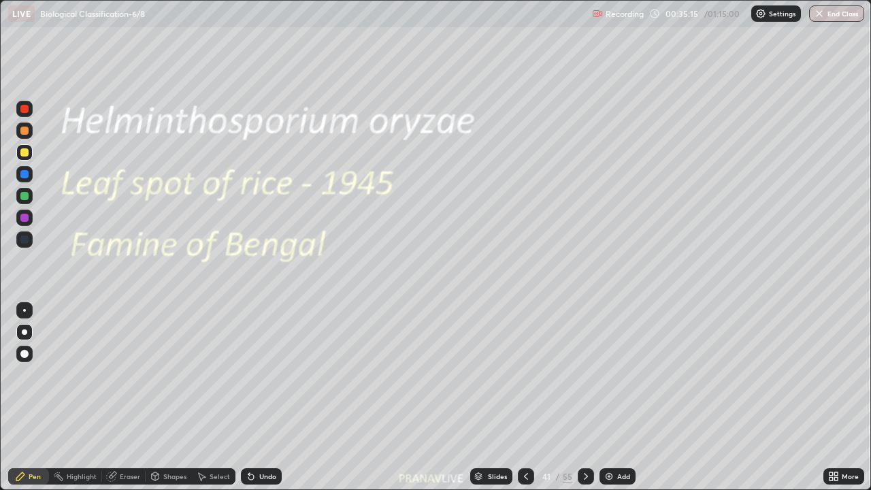
click at [617, 397] on div "Add" at bounding box center [623, 476] width 13 height 7
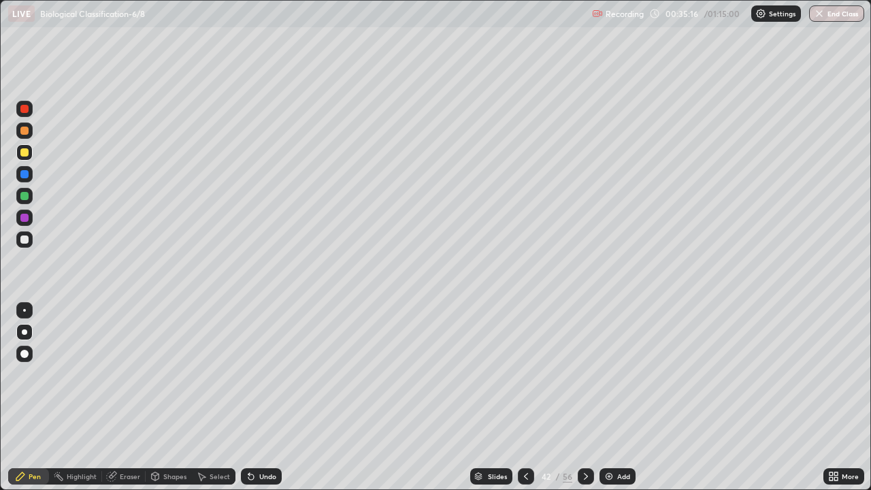
click at [26, 159] on div at bounding box center [24, 152] width 16 height 16
click at [125, 397] on div "Eraser" at bounding box center [124, 476] width 44 height 16
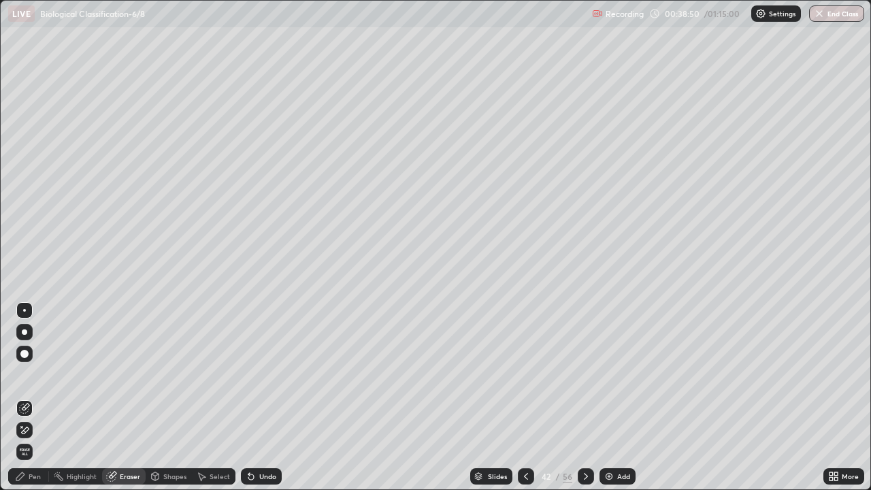
click at [29, 397] on span "Erase all" at bounding box center [24, 452] width 15 height 8
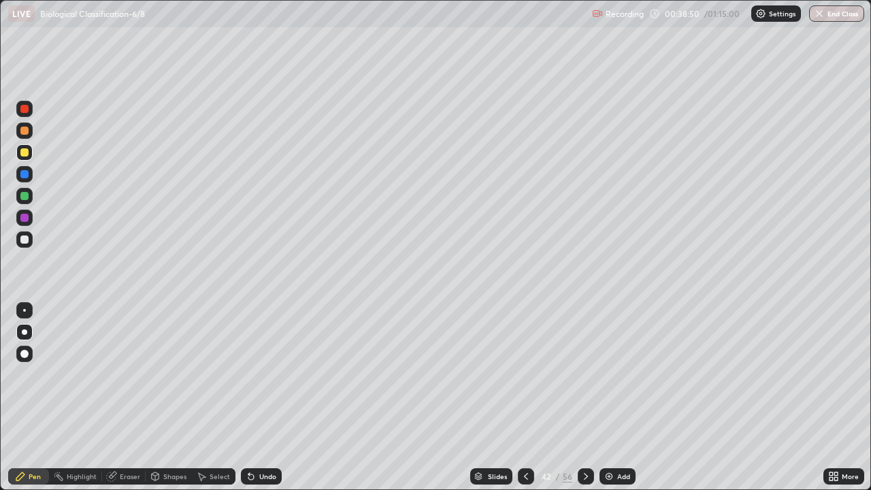
click at [35, 397] on div "Pen" at bounding box center [35, 476] width 12 height 7
click at [27, 241] on div at bounding box center [24, 239] width 8 height 8
click at [22, 245] on div at bounding box center [24, 239] width 16 height 16
click at [24, 110] on div at bounding box center [24, 109] width 8 height 8
click at [487, 397] on div "Slides" at bounding box center [491, 476] width 42 height 16
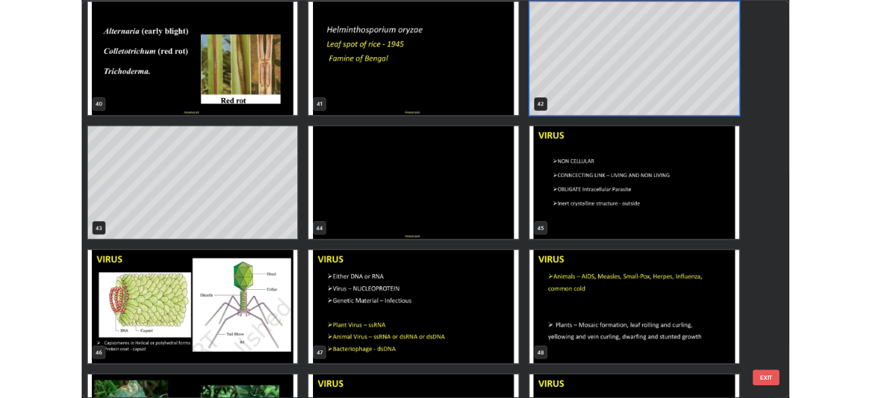
scroll to position [2110, 0]
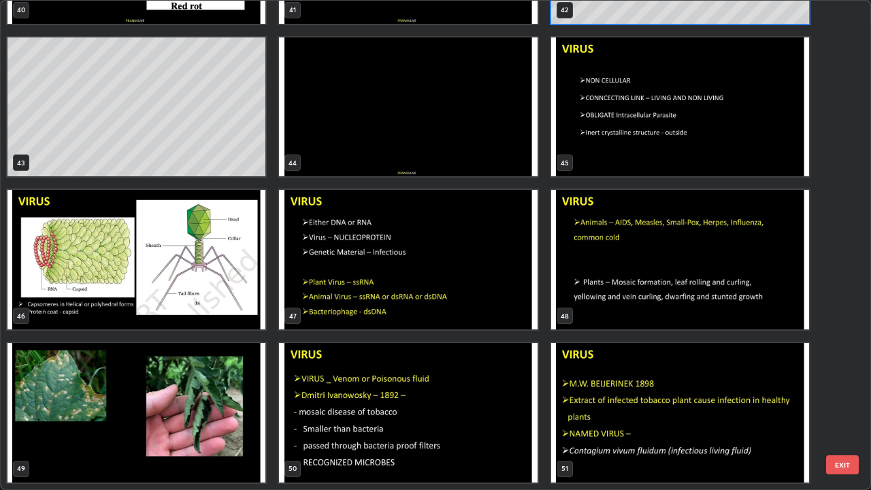
click at [256, 265] on img "grid" at bounding box center [136, 260] width 258 height 140
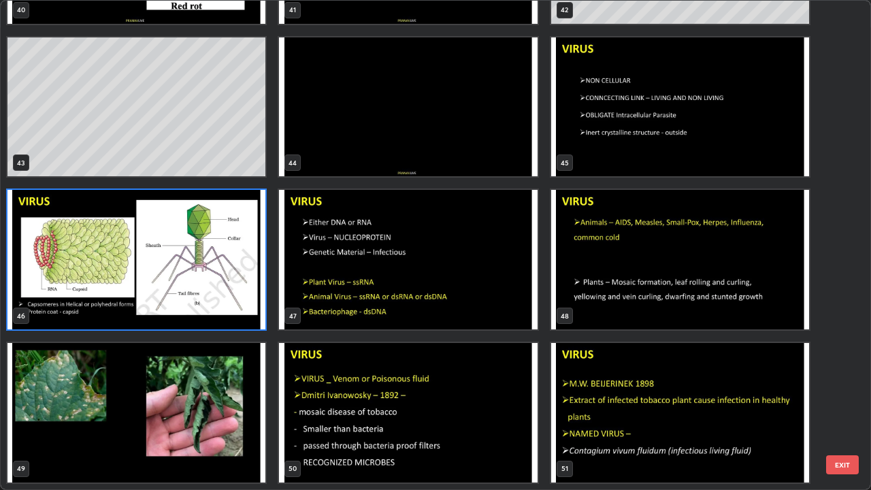
click at [256, 265] on img "grid" at bounding box center [136, 260] width 258 height 140
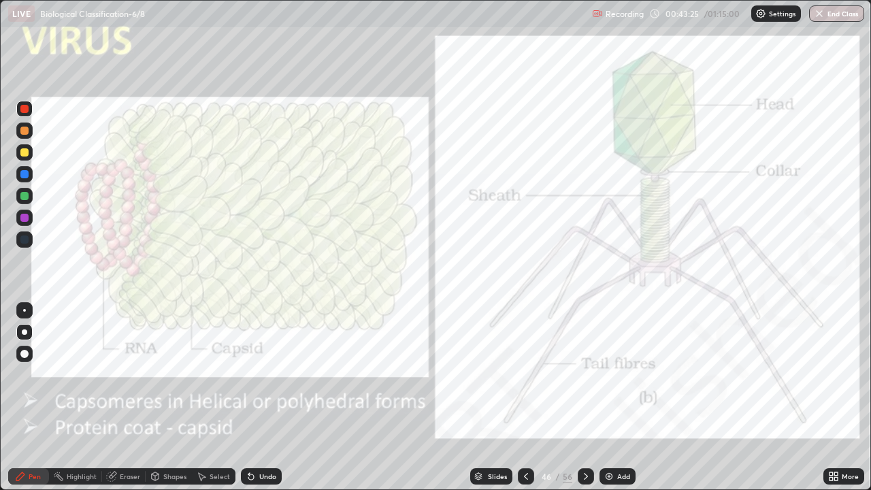
click at [256, 259] on img "grid" at bounding box center [136, 260] width 258 height 140
click at [256, 254] on img "grid" at bounding box center [136, 260] width 258 height 140
click at [830, 397] on icon at bounding box center [831, 478] width 3 height 3
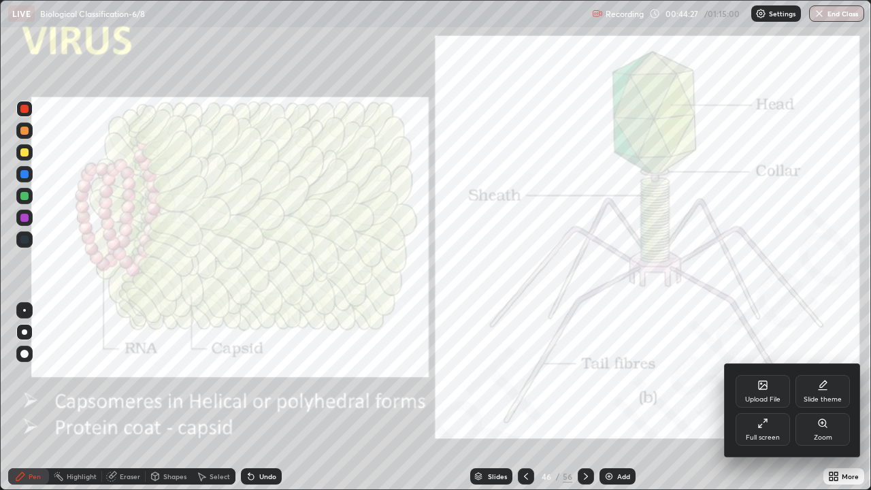
click at [754, 397] on div "Full screen" at bounding box center [763, 437] width 34 height 7
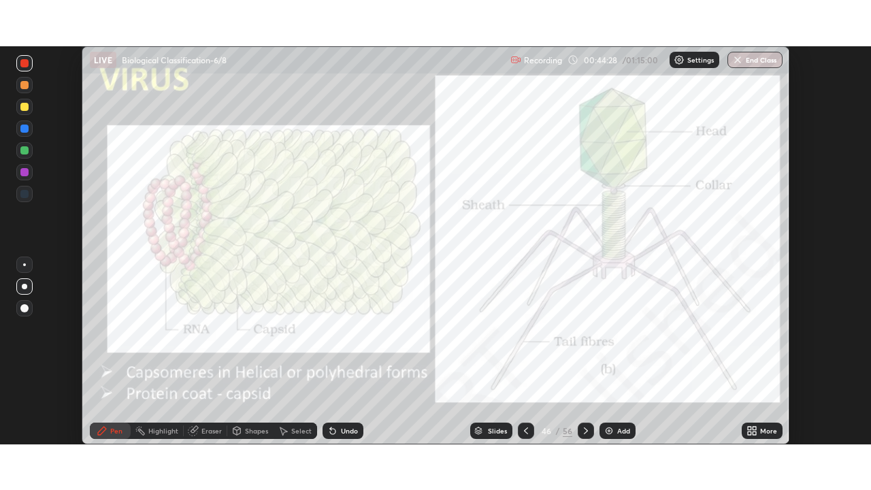
scroll to position [67651, 67178]
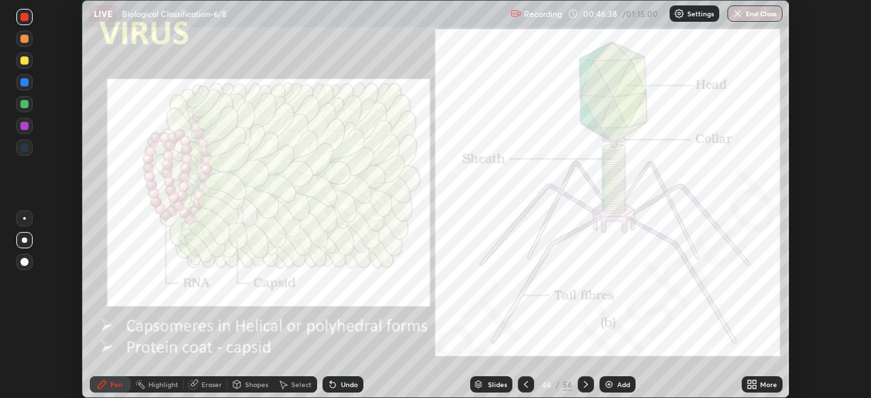
click at [754, 382] on icon at bounding box center [754, 381] width 3 height 3
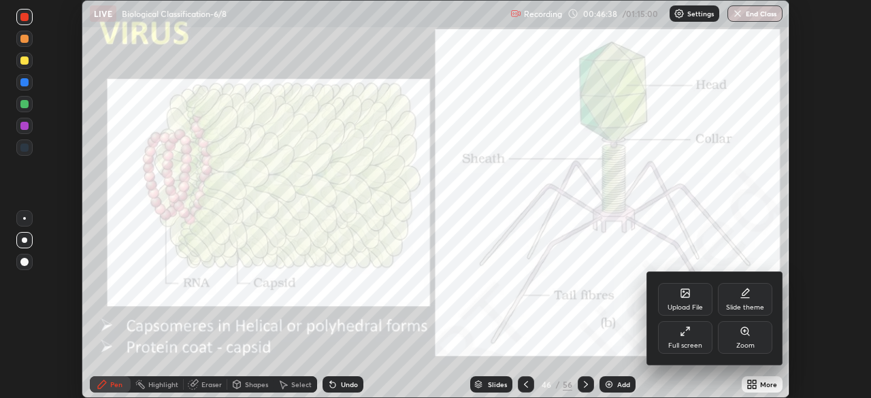
click at [674, 346] on div "Full screen" at bounding box center [685, 345] width 34 height 7
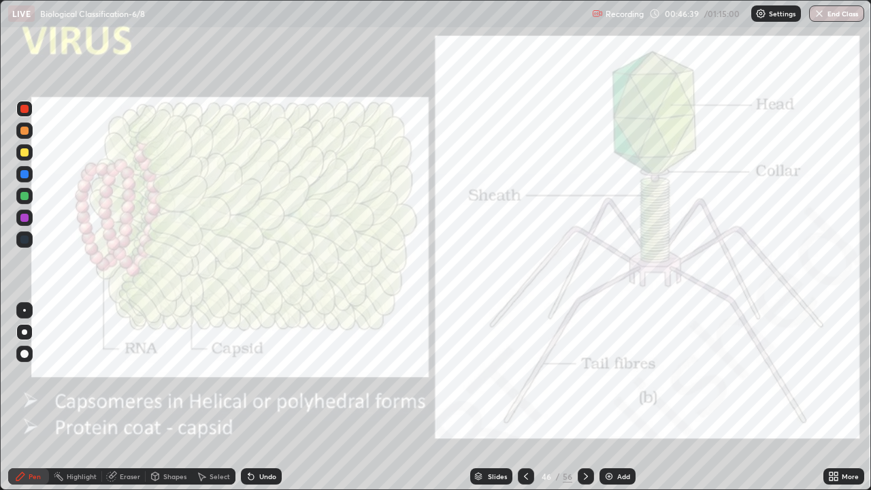
scroll to position [490, 871]
click at [480, 397] on icon at bounding box center [478, 476] width 8 height 8
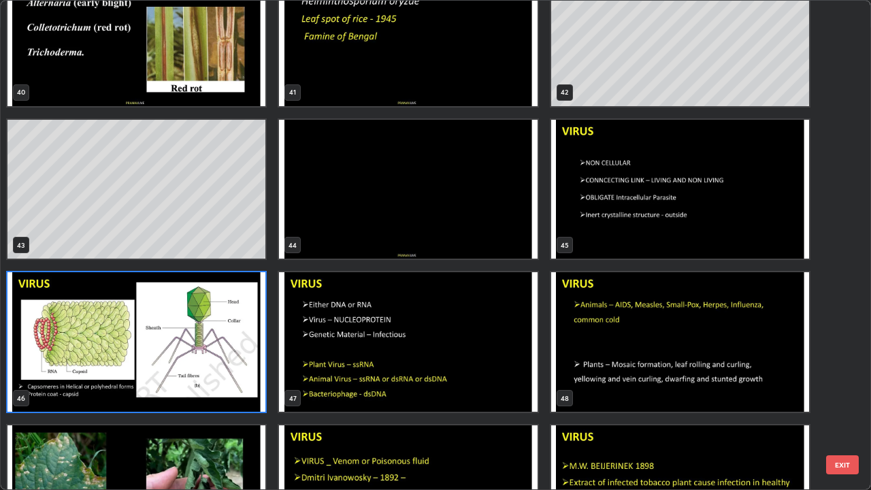
scroll to position [2061, 0]
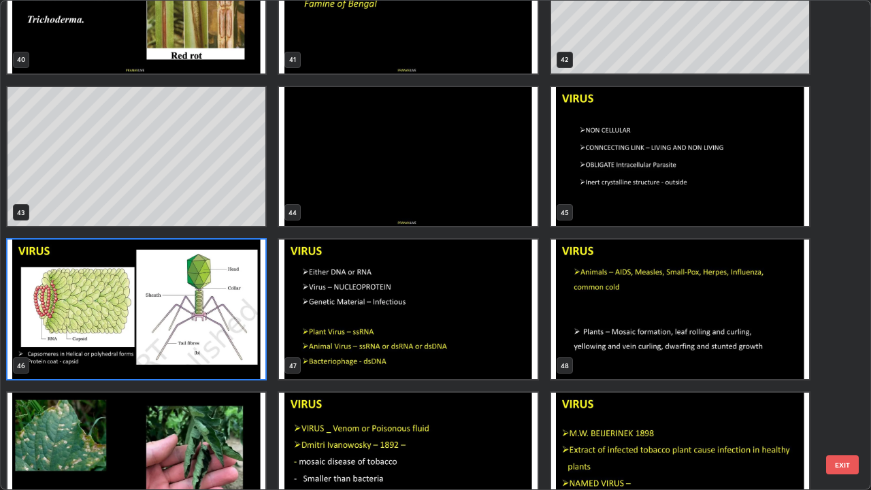
click at [493, 335] on img "grid" at bounding box center [408, 310] width 258 height 140
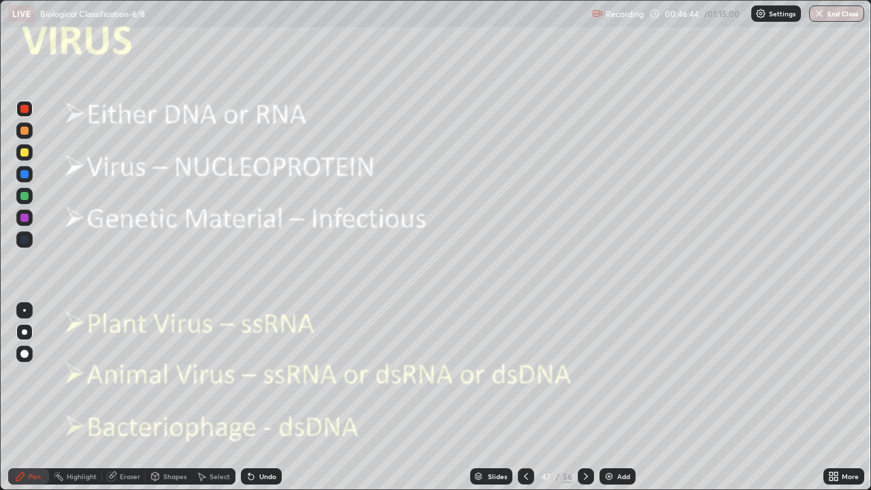
click at [491, 339] on img "grid" at bounding box center [408, 310] width 258 height 140
click at [493, 338] on img "grid" at bounding box center [408, 310] width 258 height 140
click at [831, 397] on icon at bounding box center [831, 473] width 3 height 3
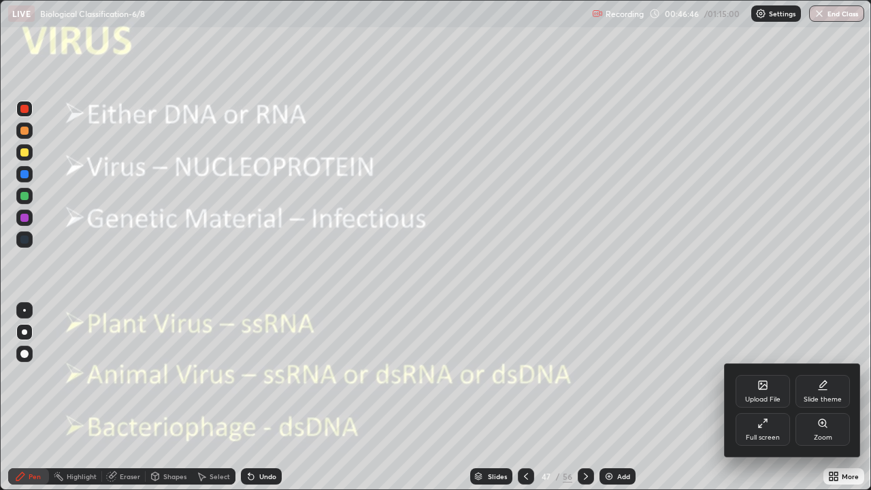
click at [802, 397] on div "Zoom" at bounding box center [822, 429] width 54 height 33
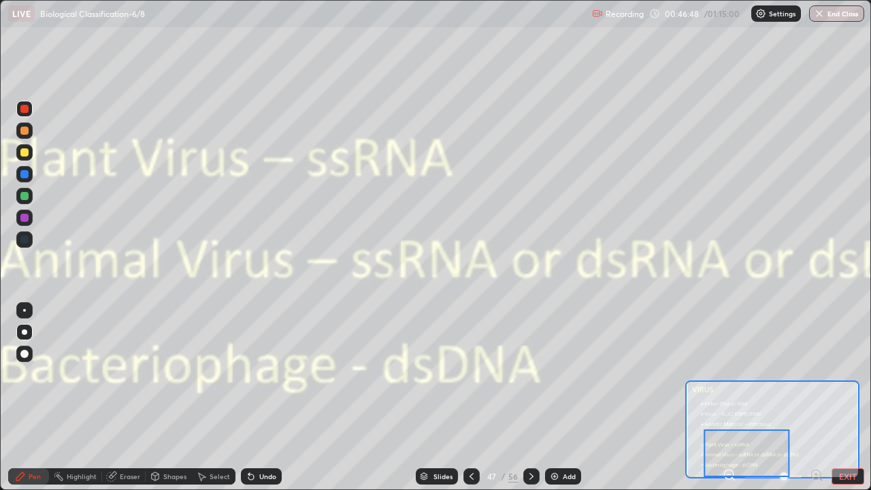
click at [733, 397] on icon at bounding box center [733, 479] width 3 height 3
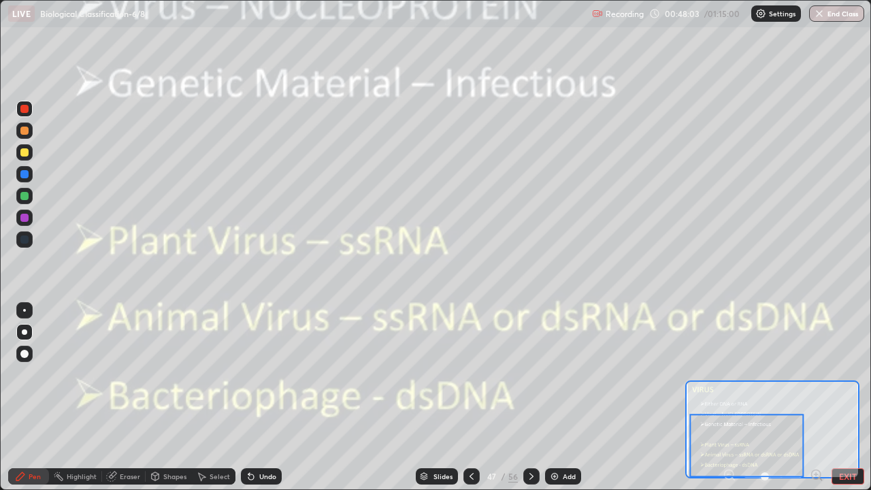
click at [565, 397] on div "Add" at bounding box center [569, 476] width 13 height 7
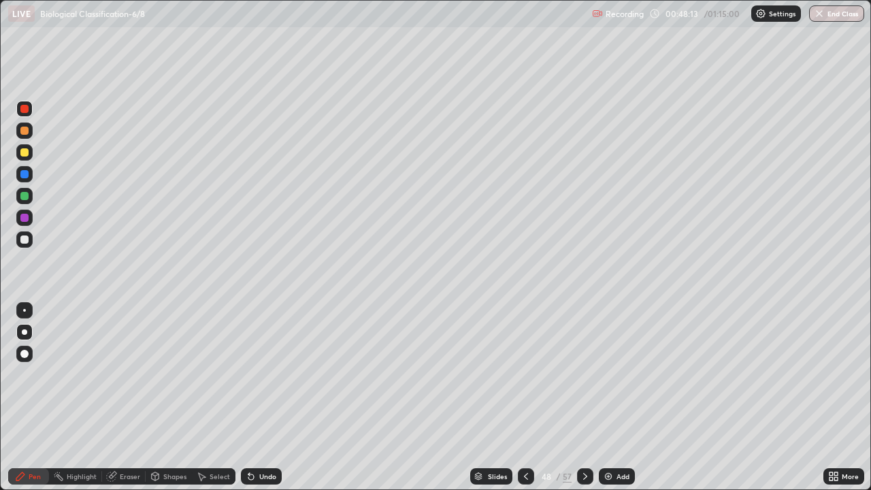
click at [280, 397] on div "Undo" at bounding box center [261, 476] width 41 height 16
click at [271, 397] on div "Undo" at bounding box center [267, 476] width 17 height 7
click at [21, 238] on div at bounding box center [24, 239] width 8 height 8
click at [582, 397] on div at bounding box center [585, 476] width 16 height 16
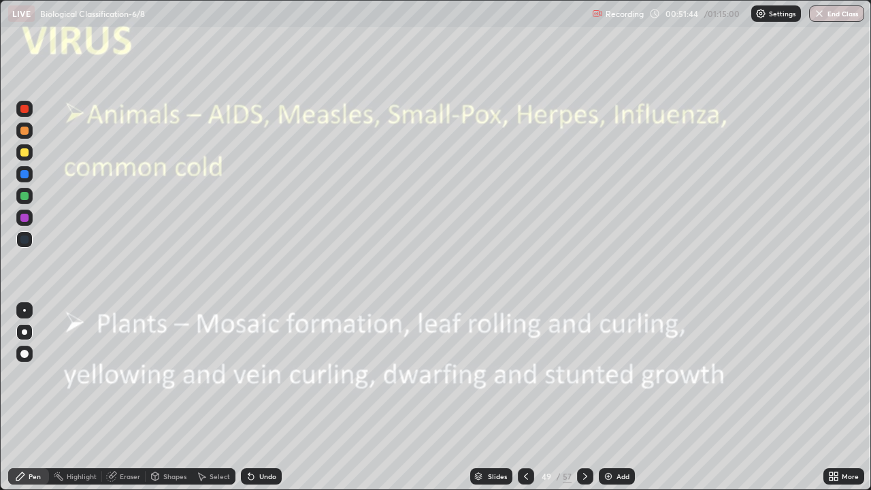
click at [584, 397] on icon at bounding box center [585, 476] width 11 height 11
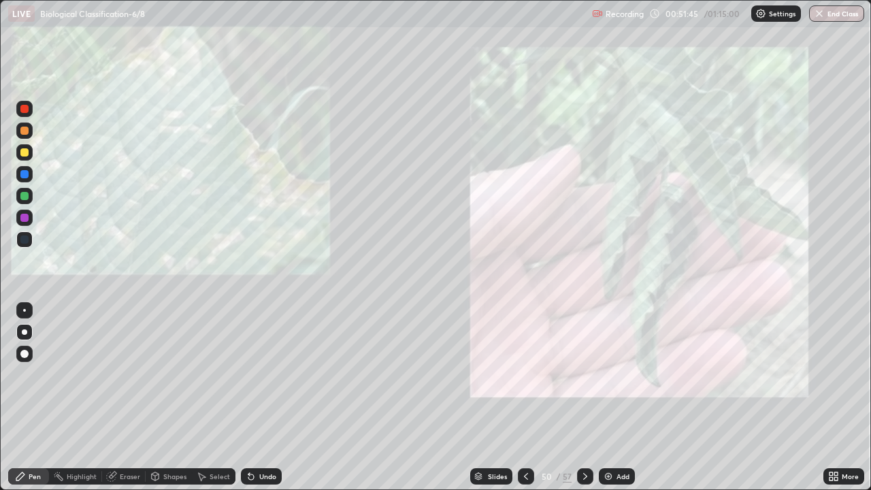
click at [584, 397] on icon at bounding box center [585, 476] width 11 height 11
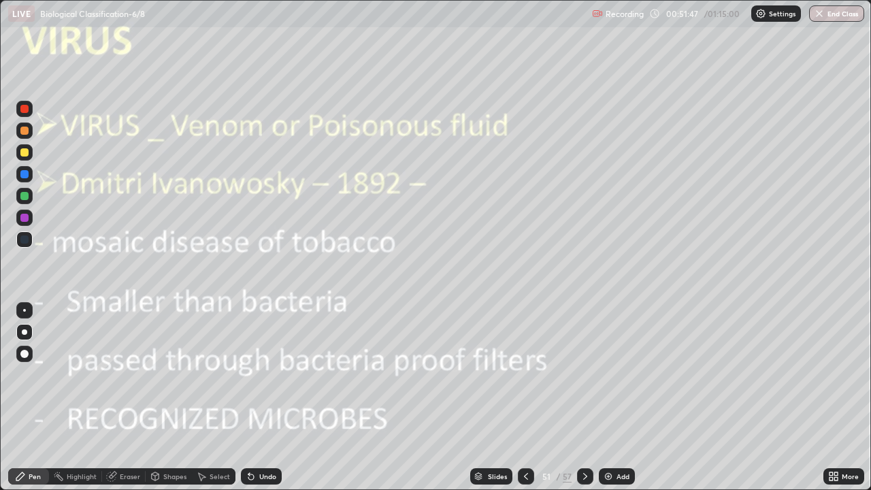
click at [831, 397] on icon at bounding box center [831, 478] width 3 height 3
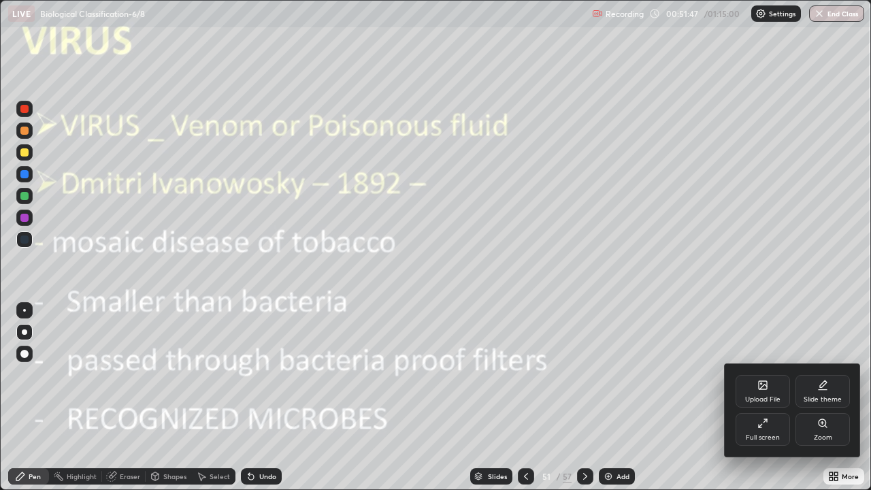
click at [815, 397] on div "Zoom" at bounding box center [823, 437] width 18 height 7
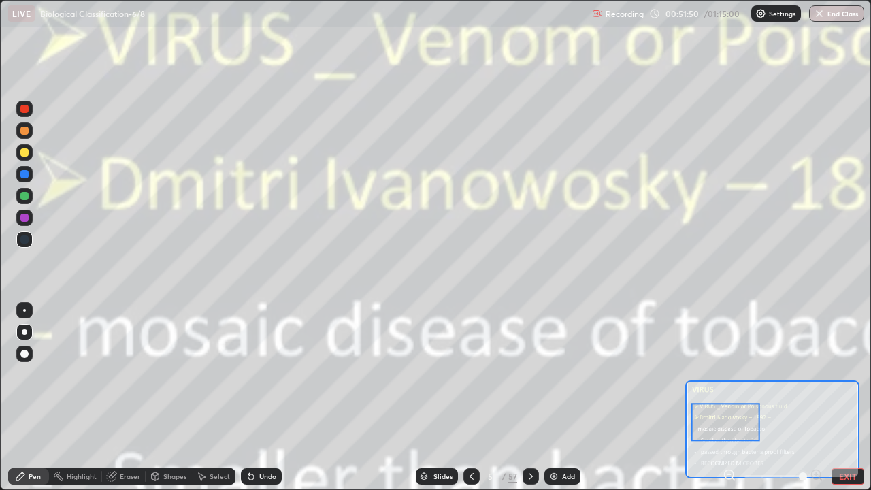
click at [729, 397] on icon at bounding box center [730, 475] width 14 height 14
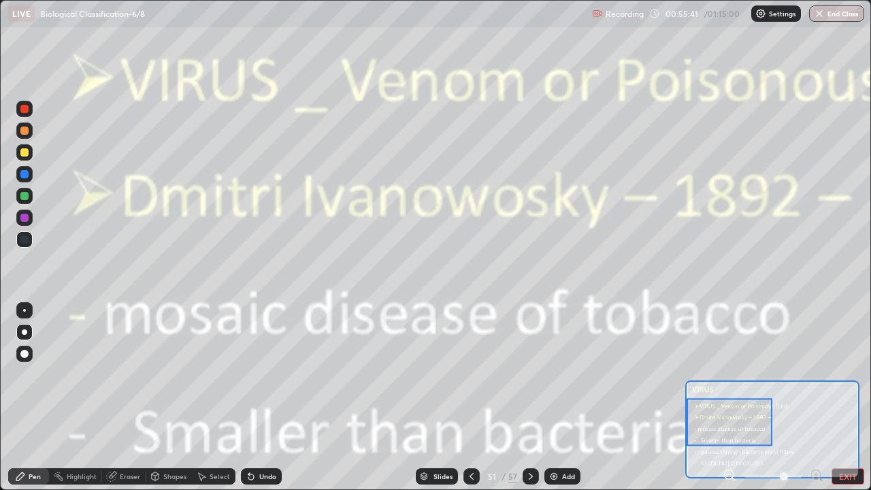
click at [529, 397] on icon at bounding box center [530, 476] width 11 height 11
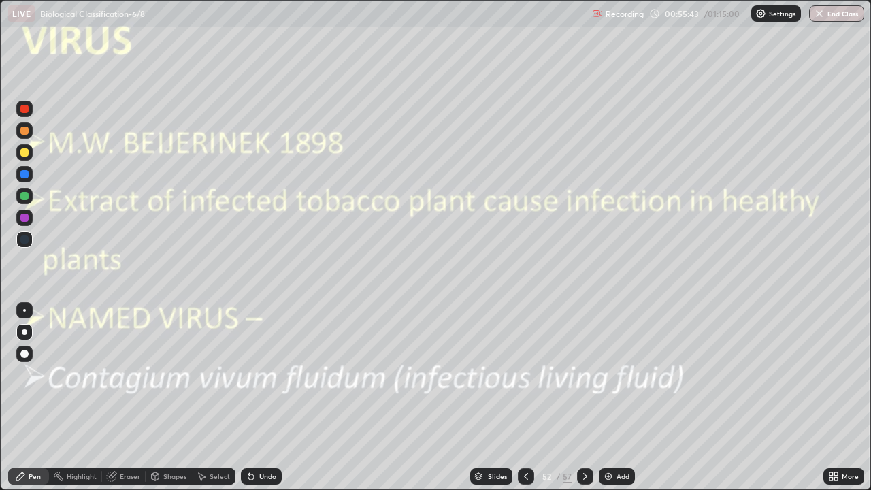
click at [841, 397] on div "More" at bounding box center [843, 476] width 41 height 16
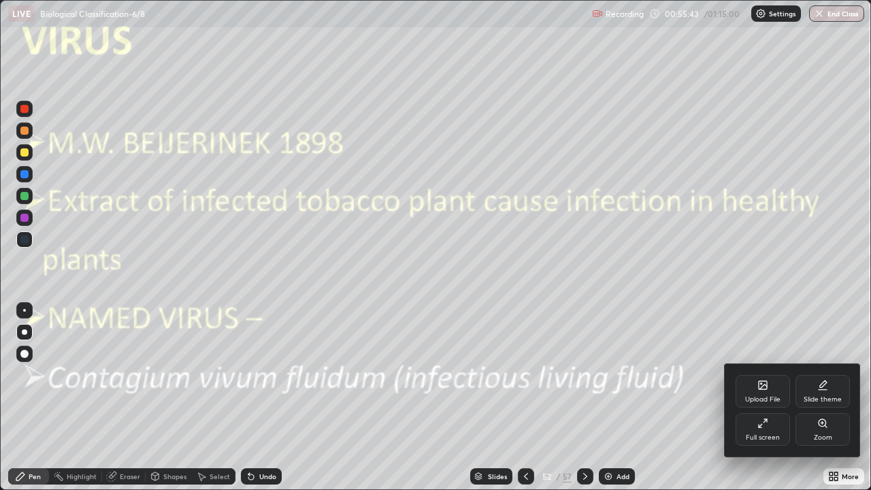
click at [821, 397] on div "Zoom" at bounding box center [823, 437] width 18 height 7
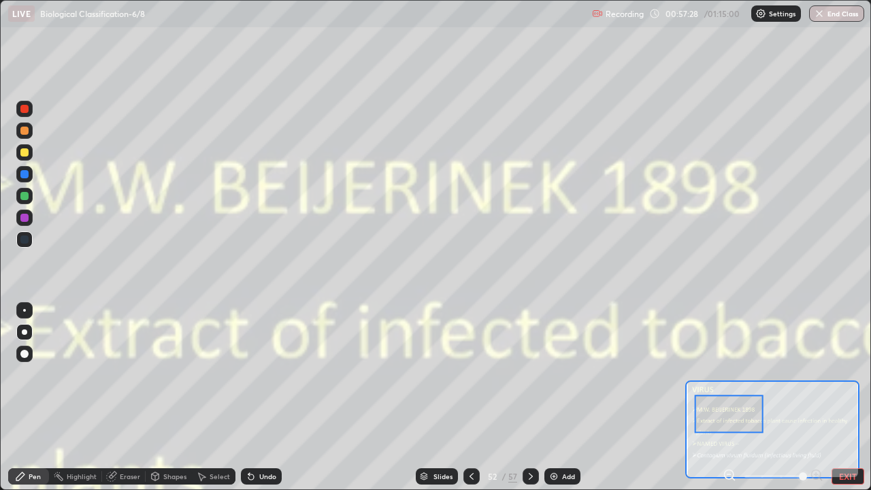
click at [563, 397] on div "Add" at bounding box center [562, 476] width 36 height 16
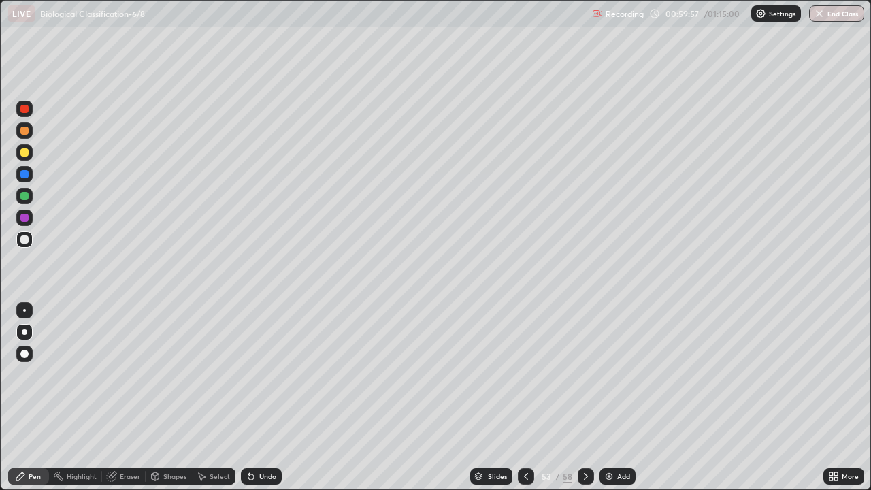
click at [489, 397] on div "Slides" at bounding box center [497, 476] width 19 height 7
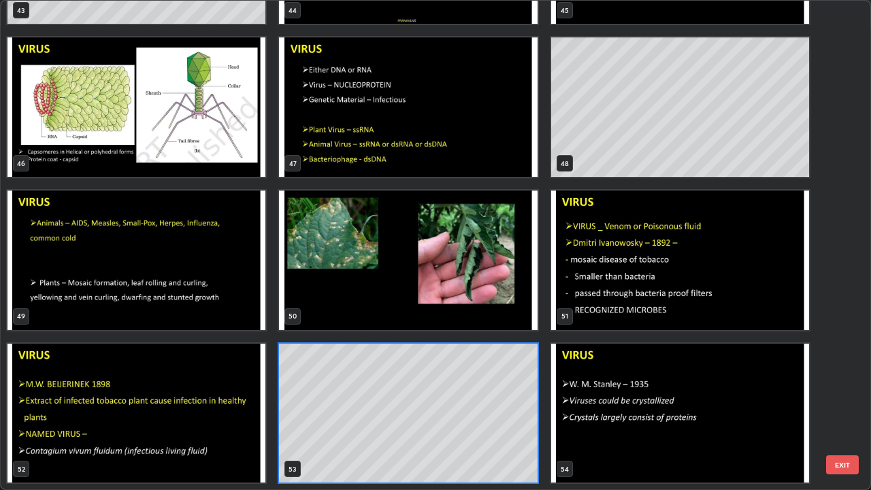
scroll to position [485, 863]
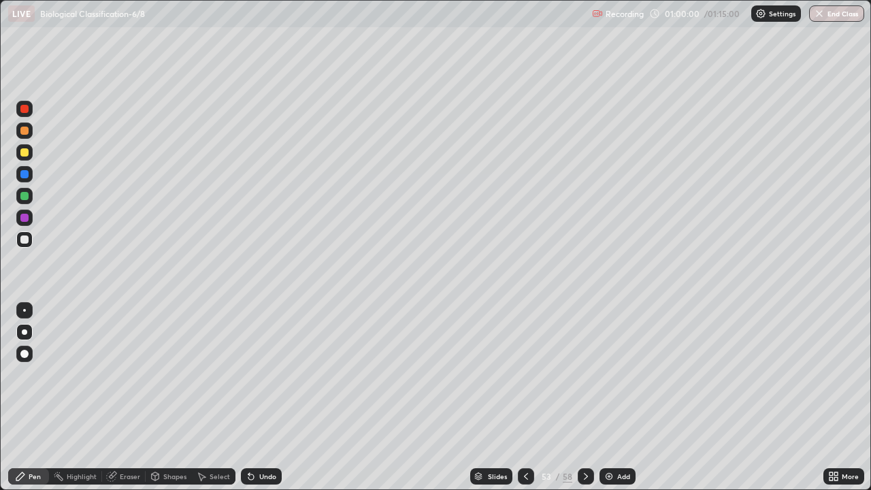
click at [625, 397] on div "Add" at bounding box center [618, 476] width 36 height 16
click at [483, 397] on div "Slides" at bounding box center [491, 476] width 42 height 16
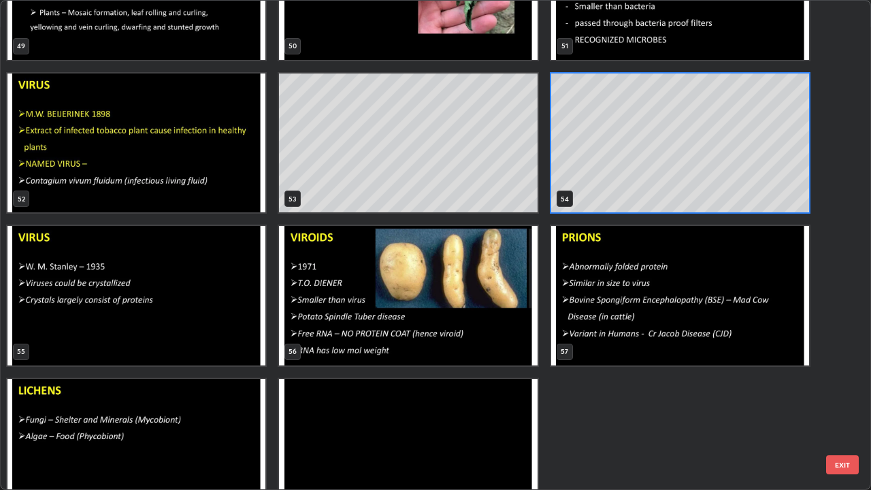
scroll to position [2531, 0]
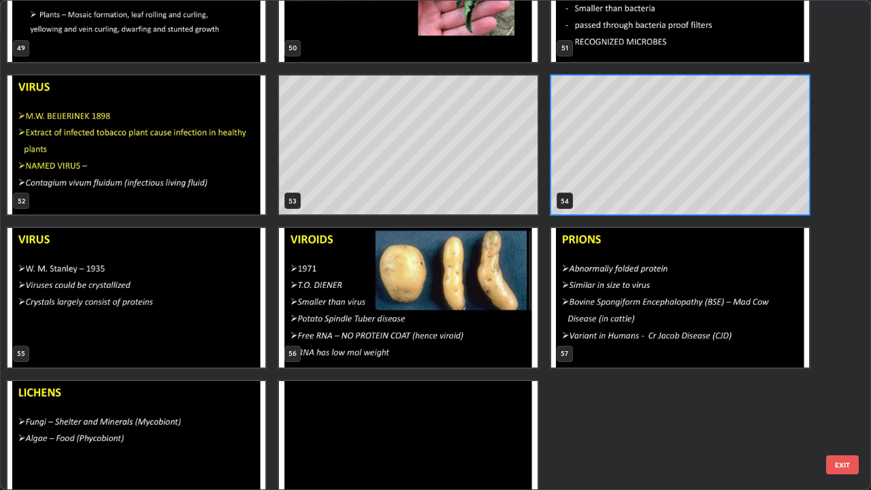
click at [510, 295] on img "grid" at bounding box center [408, 298] width 258 height 140
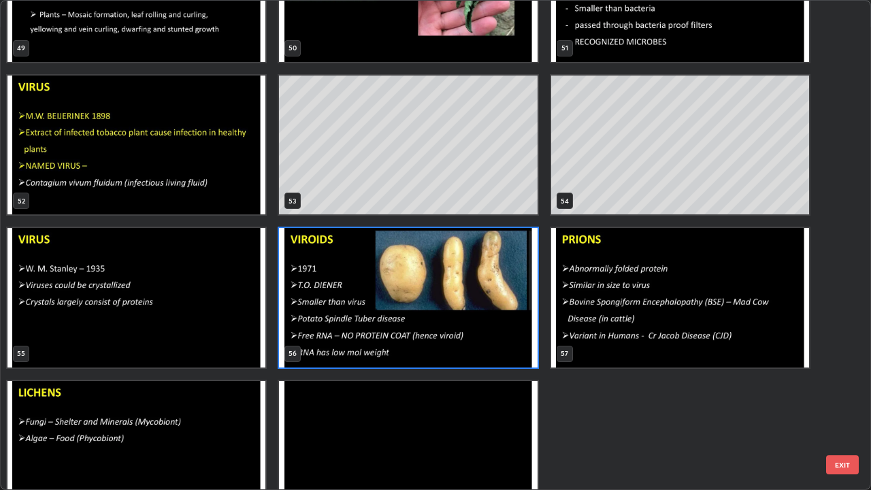
click at [513, 289] on img "grid" at bounding box center [408, 298] width 258 height 140
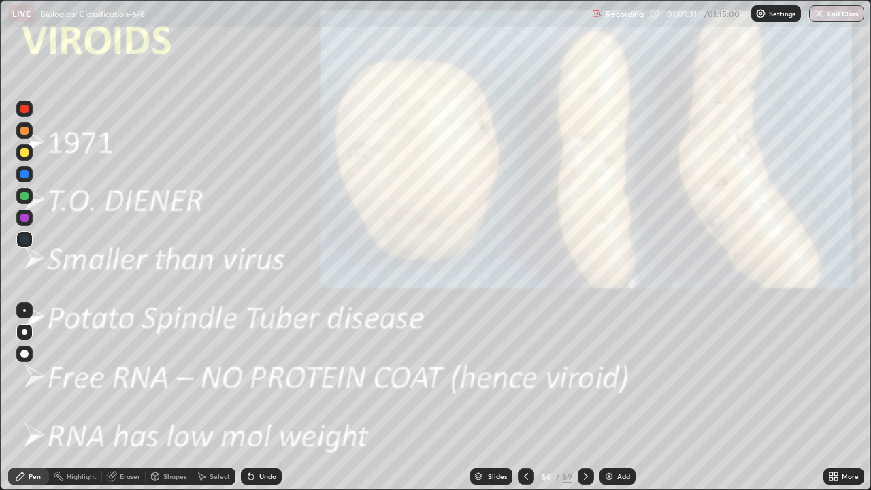
click at [512, 293] on img "grid" at bounding box center [408, 298] width 258 height 140
click at [513, 295] on img "grid" at bounding box center [408, 298] width 258 height 140
click at [518, 301] on img "grid" at bounding box center [408, 298] width 258 height 140
click at [835, 397] on icon at bounding box center [835, 473] width 3 height 3
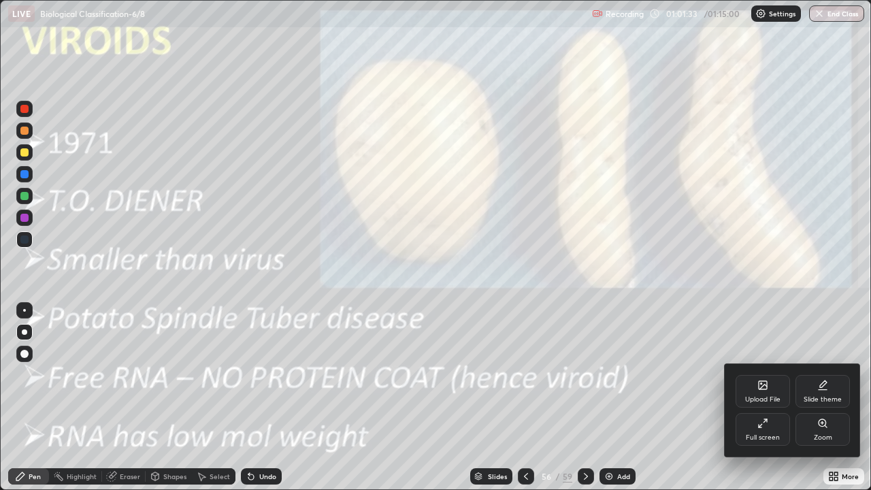
click at [824, 397] on div "Zoom" at bounding box center [823, 437] width 18 height 7
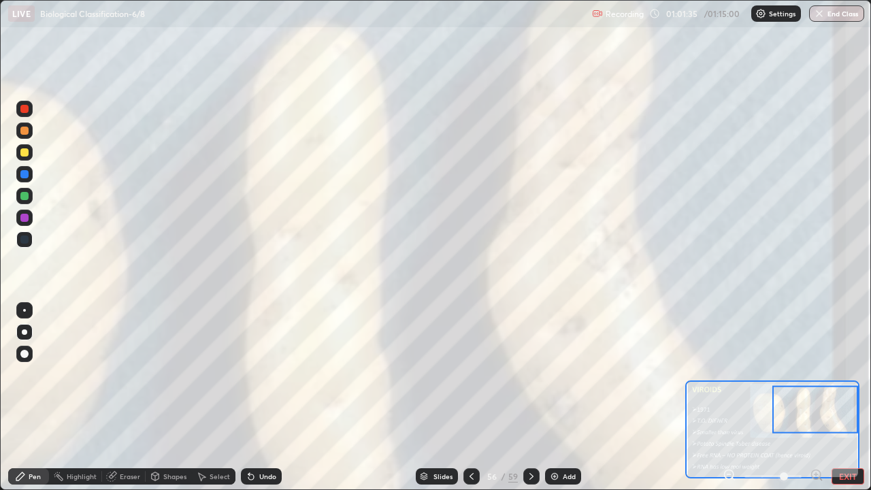
click at [733, 397] on icon at bounding box center [733, 479] width 3 height 3
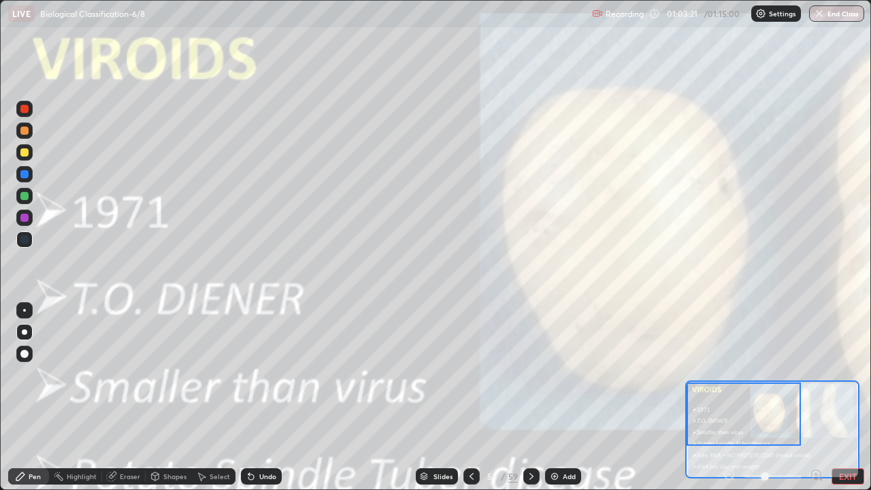
click at [570, 397] on div "Add" at bounding box center [569, 476] width 13 height 7
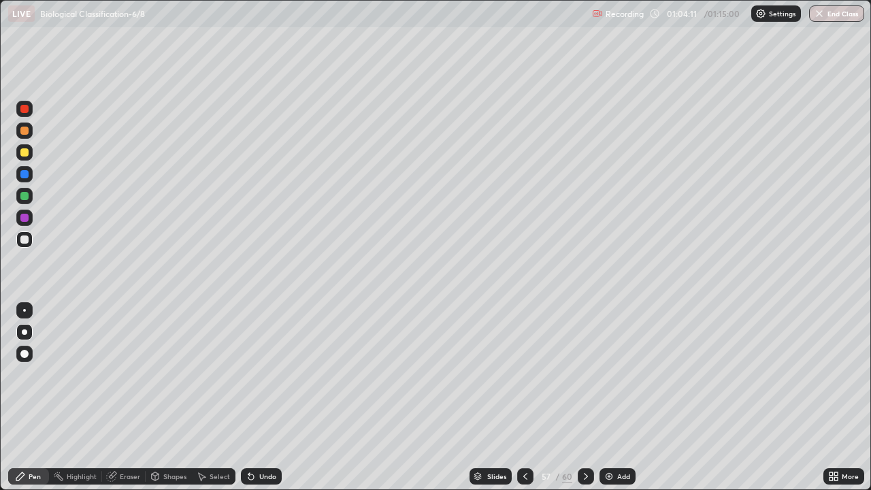
click at [585, 397] on icon at bounding box center [585, 476] width 11 height 11
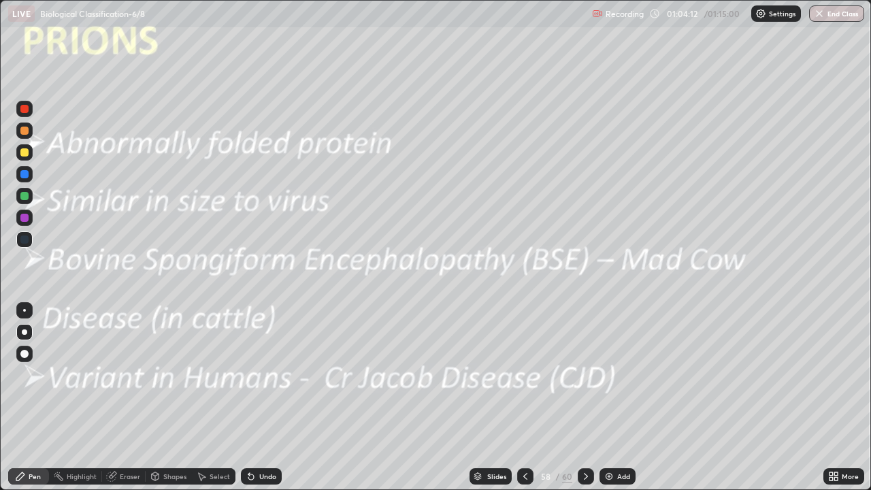
click at [837, 397] on icon at bounding box center [835, 478] width 3 height 3
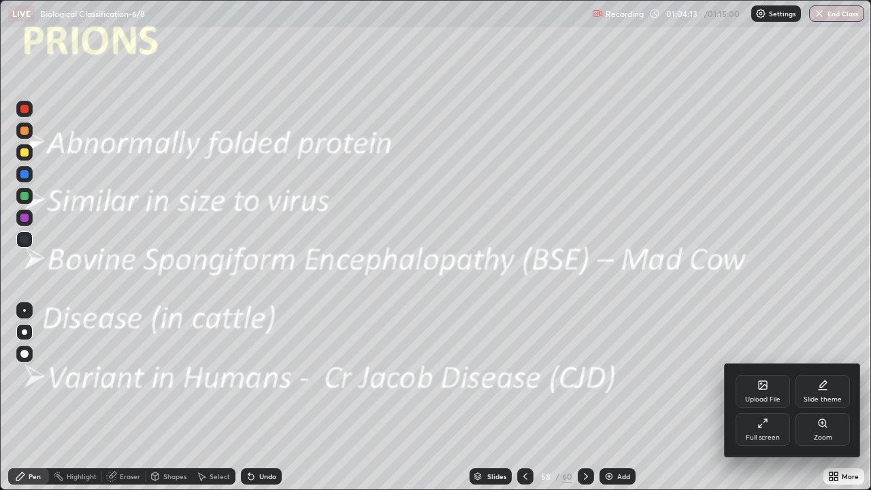
click at [815, 397] on div "Zoom" at bounding box center [823, 437] width 18 height 7
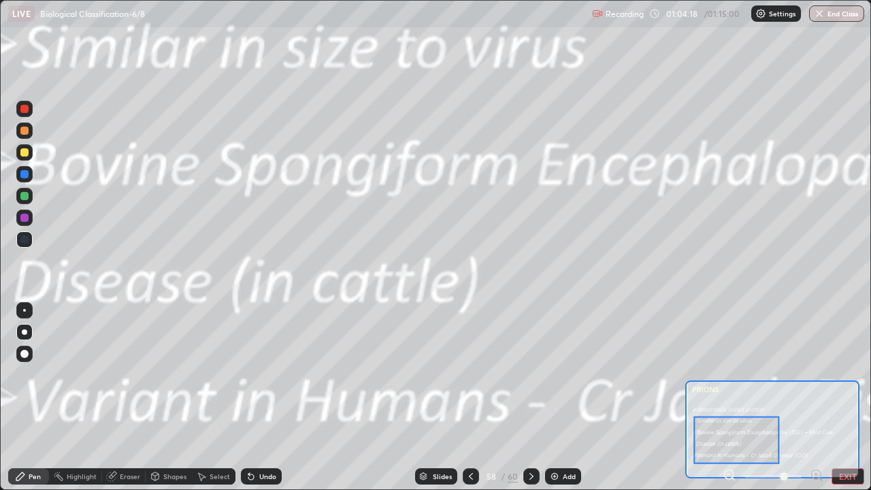
click at [729, 397] on icon at bounding box center [728, 474] width 3 height 0
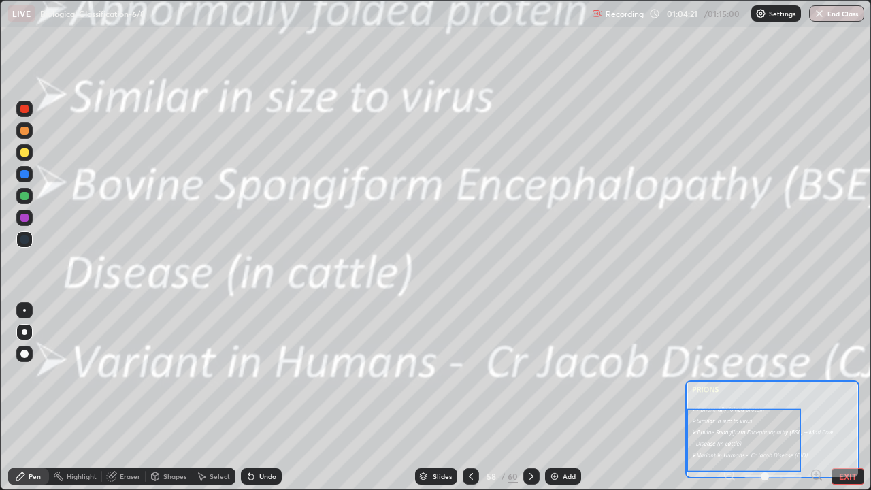
click at [26, 174] on div at bounding box center [24, 174] width 8 height 8
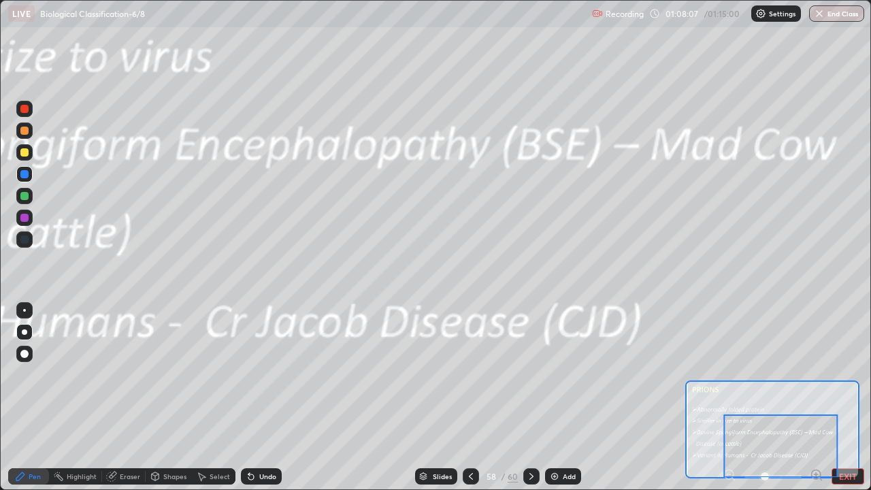
click at [568, 397] on div "Add" at bounding box center [569, 476] width 13 height 7
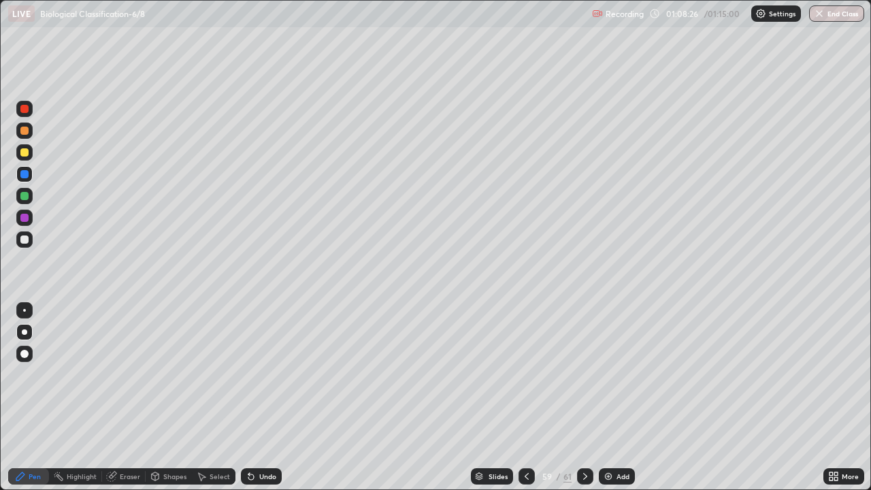
click at [26, 150] on div at bounding box center [24, 152] width 8 height 8
click at [819, 19] on button "End Class" at bounding box center [837, 13] width 54 height 16
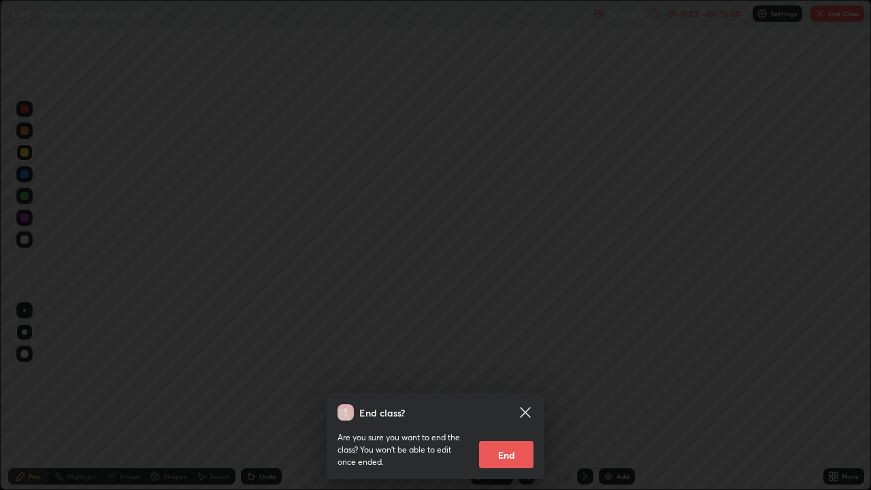
click at [510, 397] on button "End" at bounding box center [506, 454] width 54 height 27
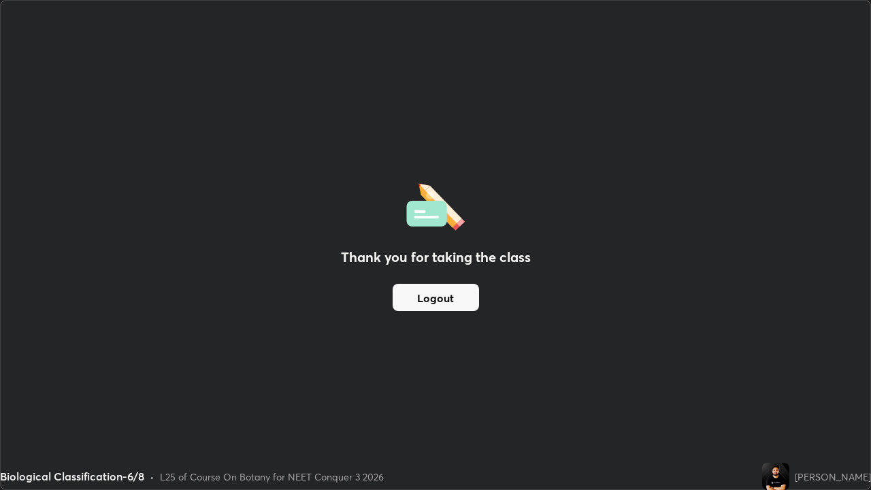
click at [410, 298] on button "Logout" at bounding box center [436, 297] width 86 height 27
click at [403, 294] on button "Logout" at bounding box center [436, 297] width 86 height 27
